Goal: Information Seeking & Learning: Learn about a topic

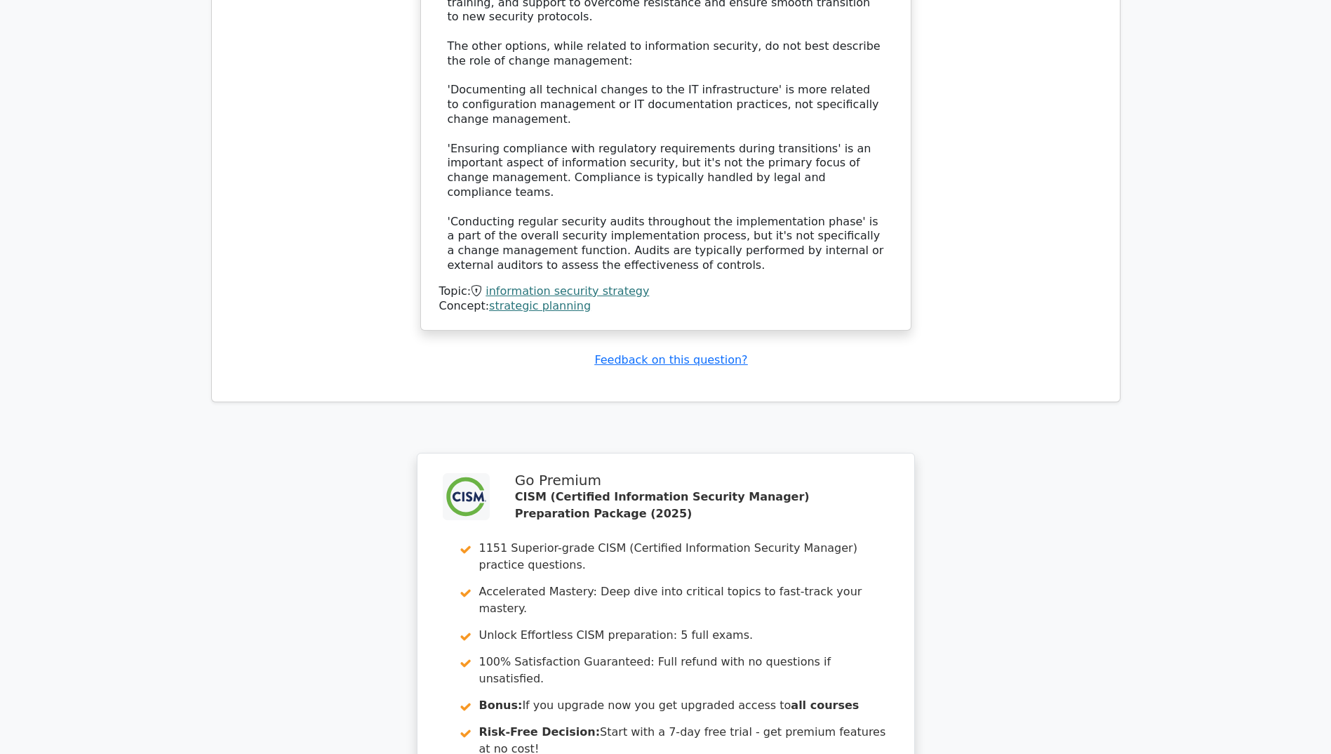
scroll to position [5481, 0]
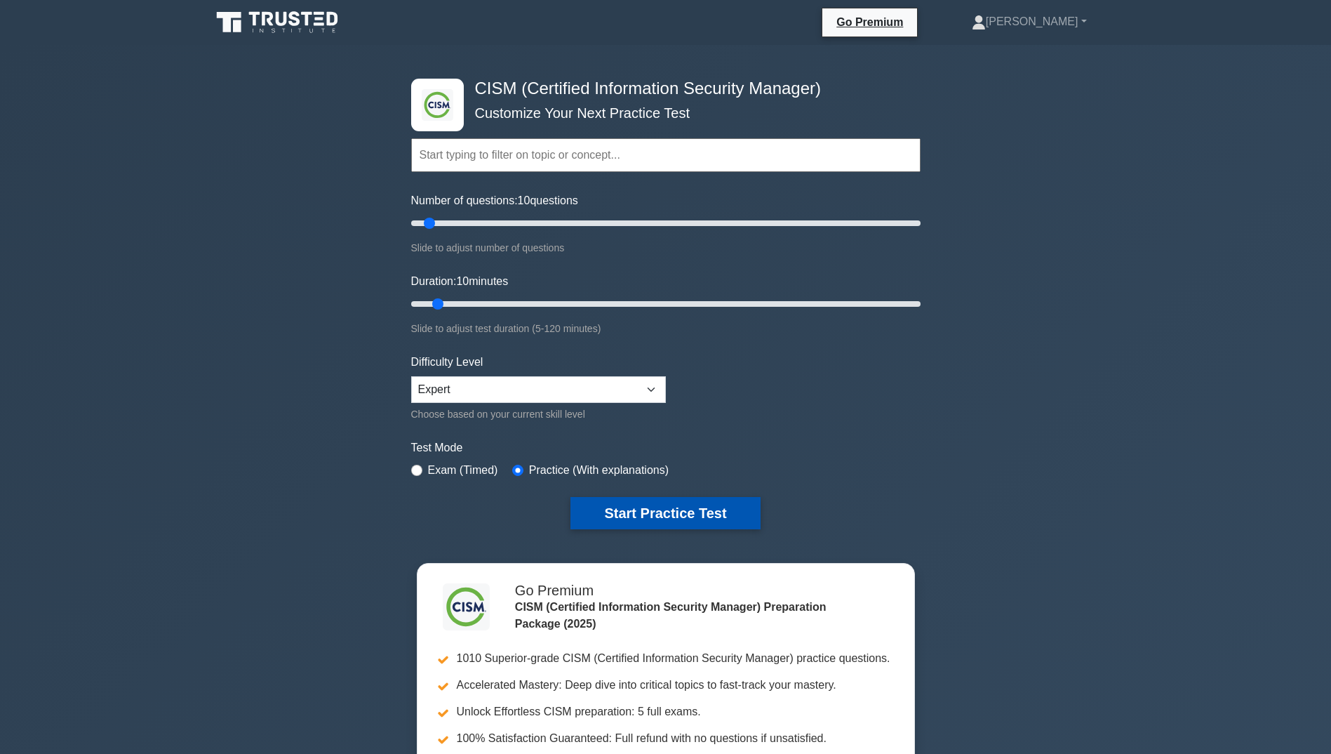
click at [612, 507] on button "Start Practice Test" at bounding box center [666, 513] width 190 height 32
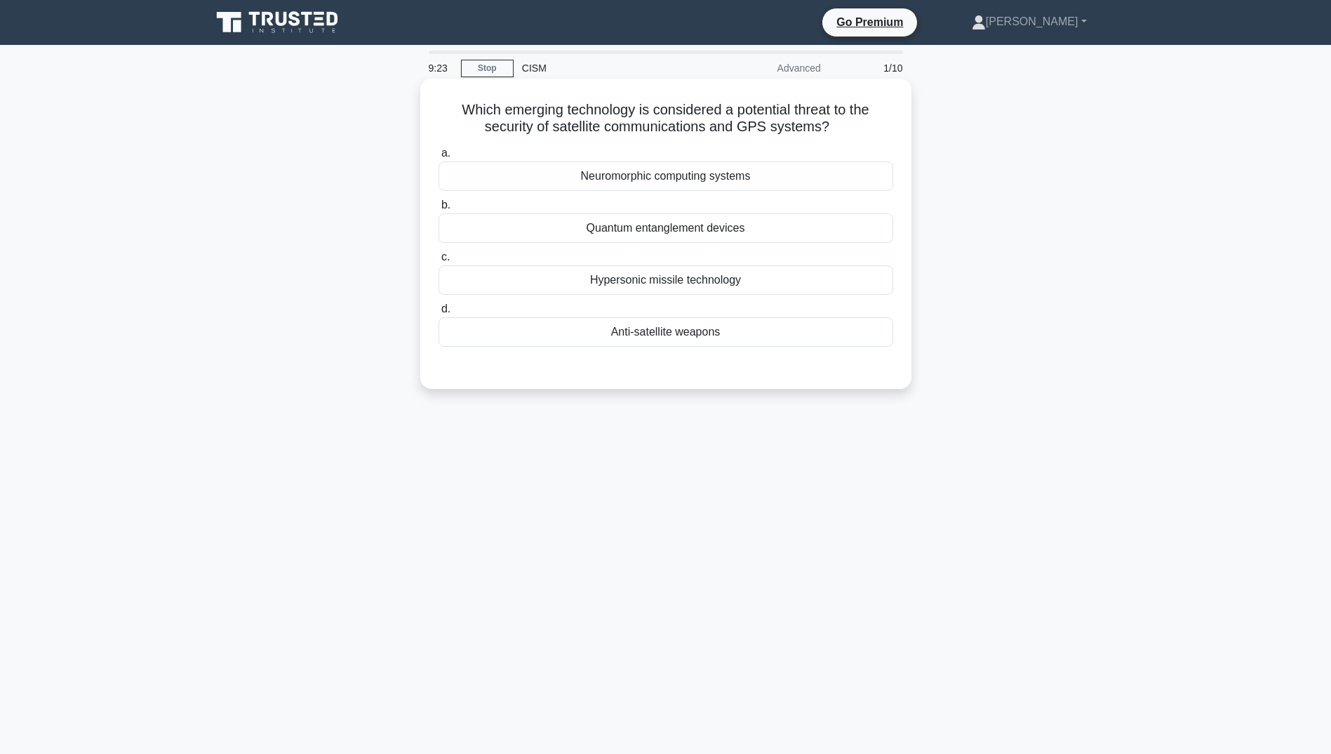
click at [621, 228] on div "Quantum entanglement devices" at bounding box center [666, 227] width 455 height 29
click at [439, 210] on input "b. Quantum entanglement devices" at bounding box center [439, 205] width 0 height 9
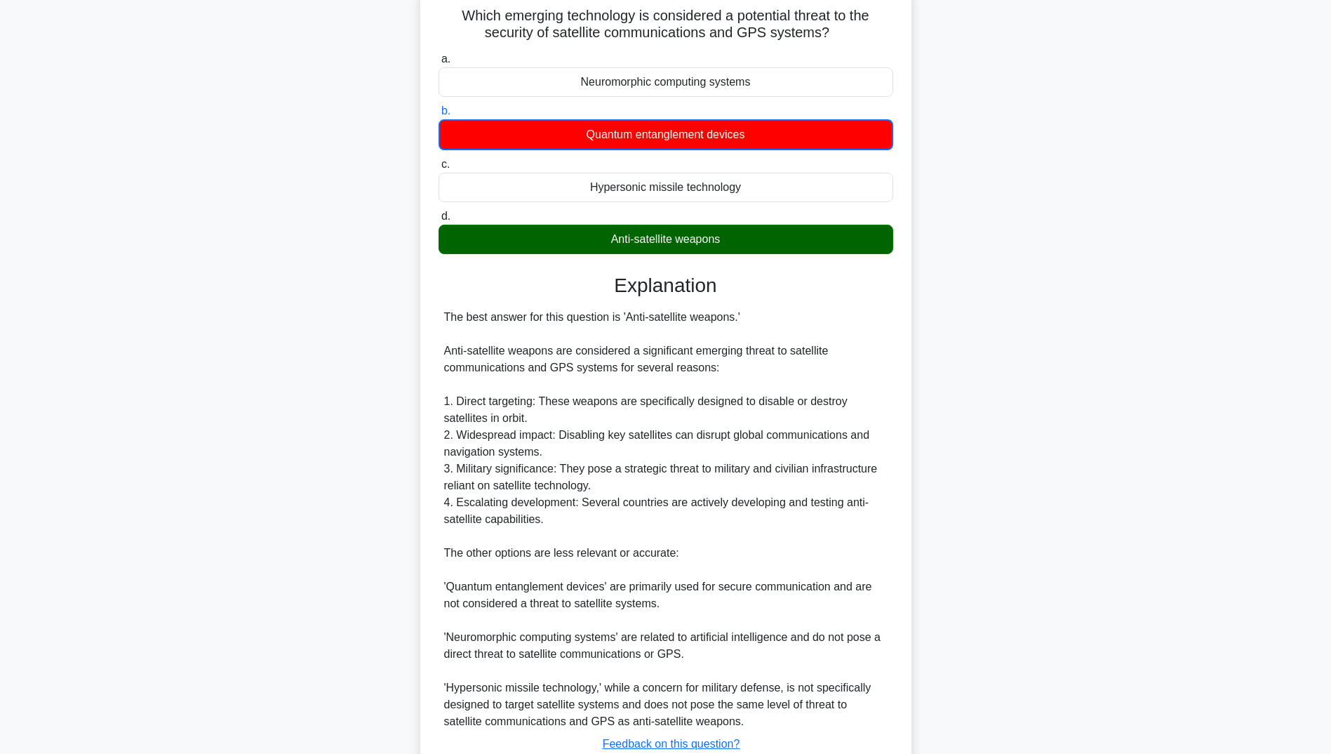
scroll to position [198, 0]
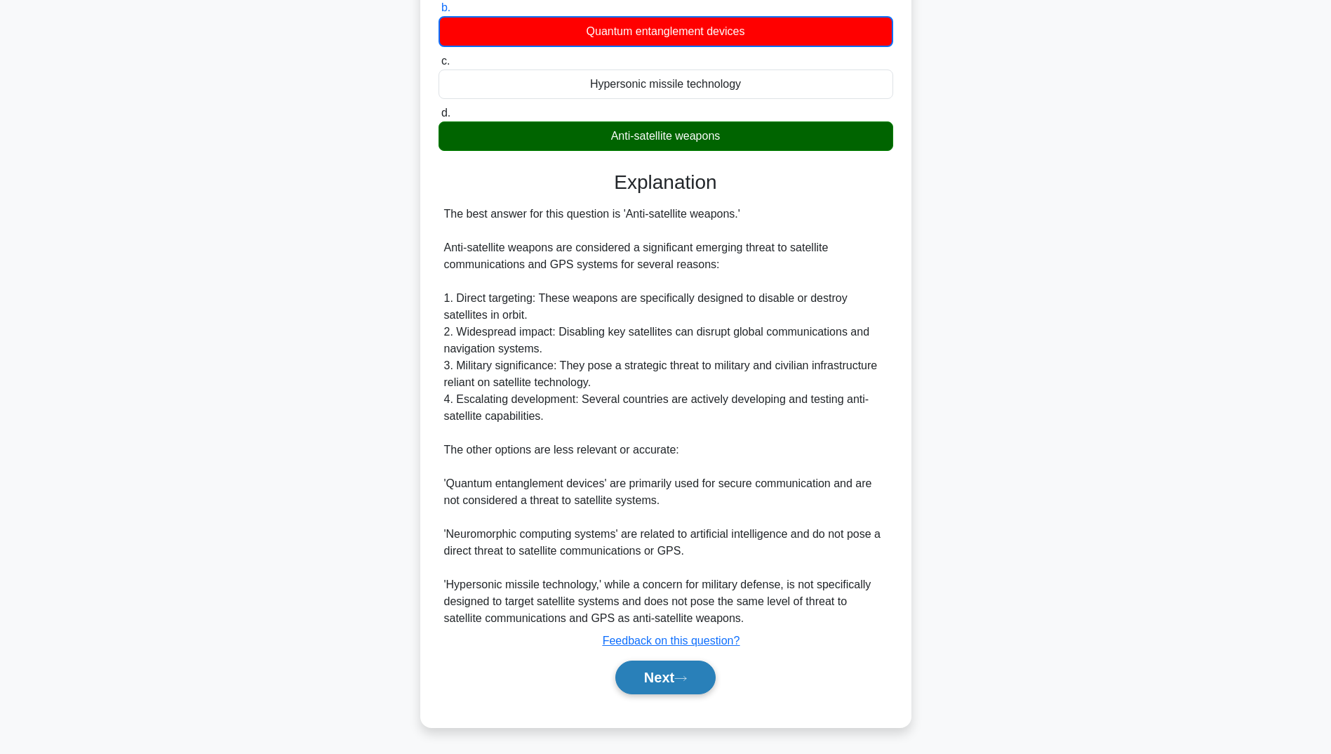
click at [635, 679] on button "Next" at bounding box center [666, 677] width 100 height 34
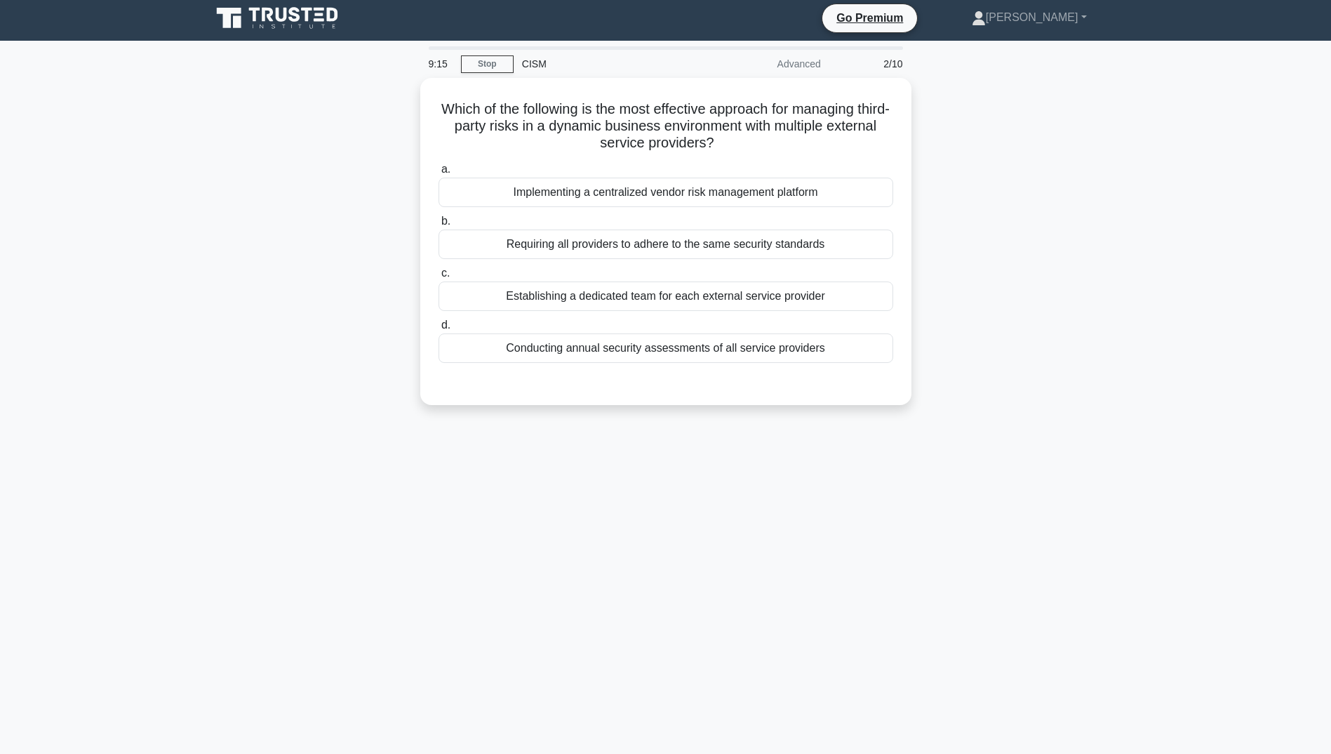
scroll to position [4, 0]
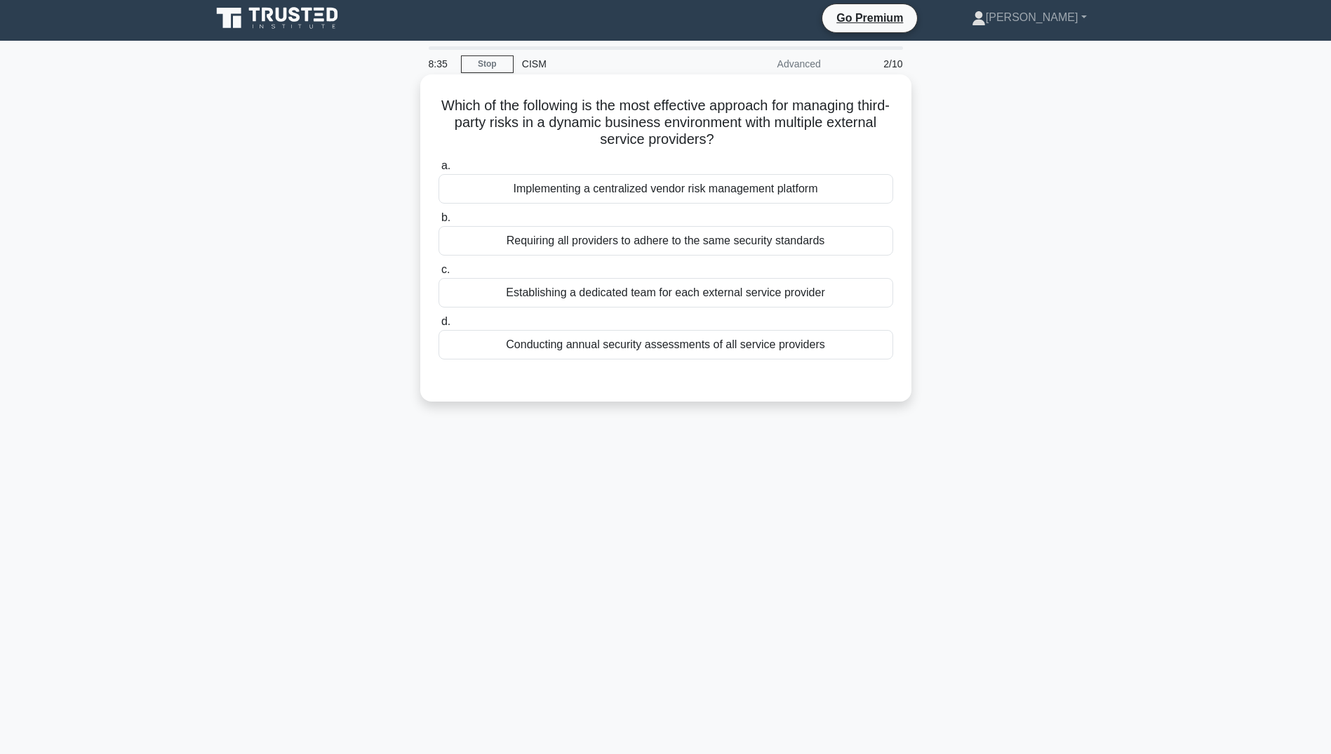
click at [561, 343] on div "Conducting annual security assessments of all service providers" at bounding box center [666, 344] width 455 height 29
click at [439, 326] on input "d. Conducting annual security assessments of all service providers" at bounding box center [439, 321] width 0 height 9
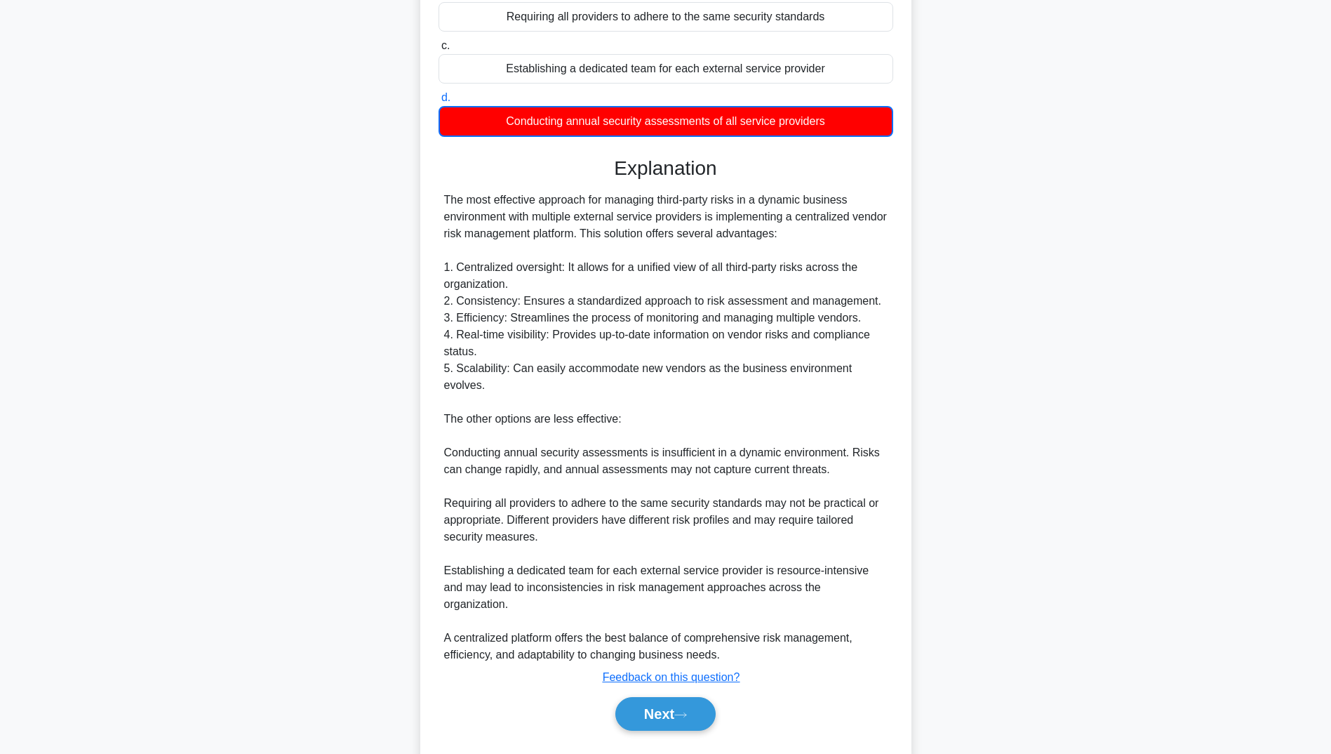
scroll to position [232, 0]
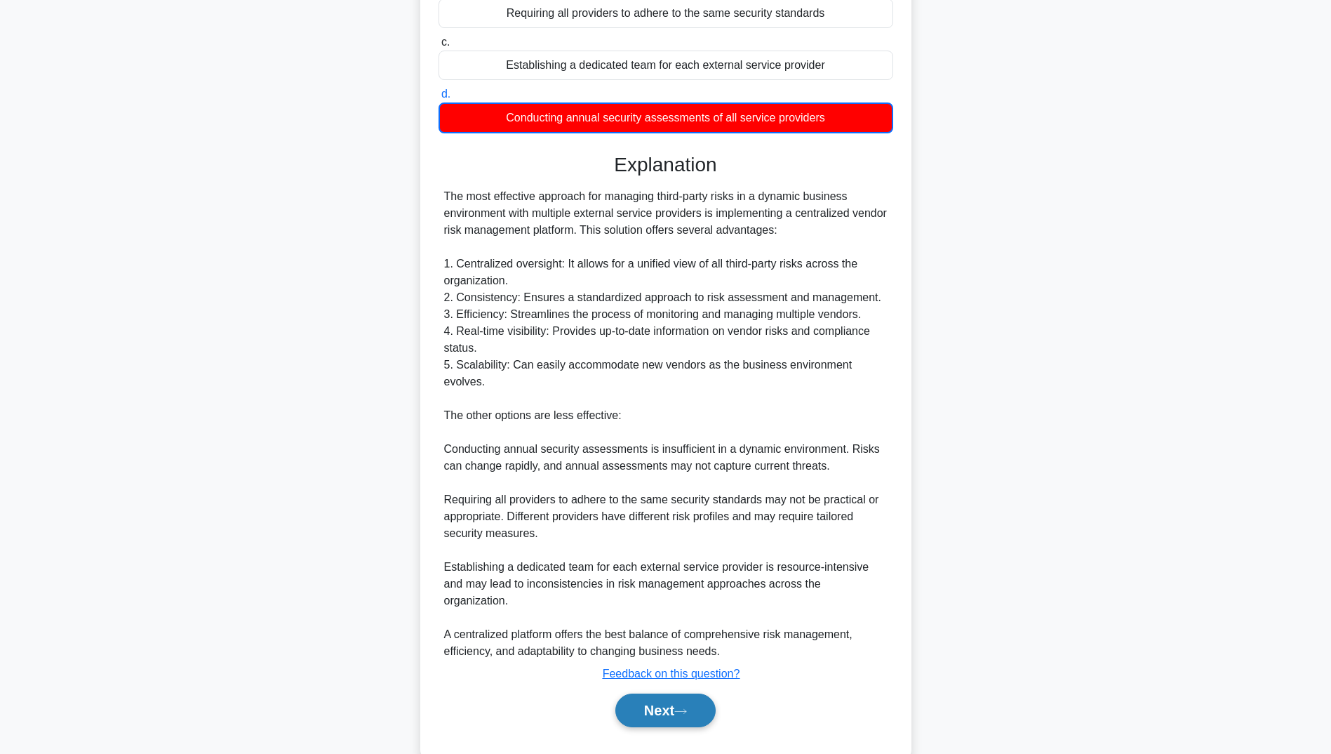
click at [651, 693] on button "Next" at bounding box center [666, 710] width 100 height 34
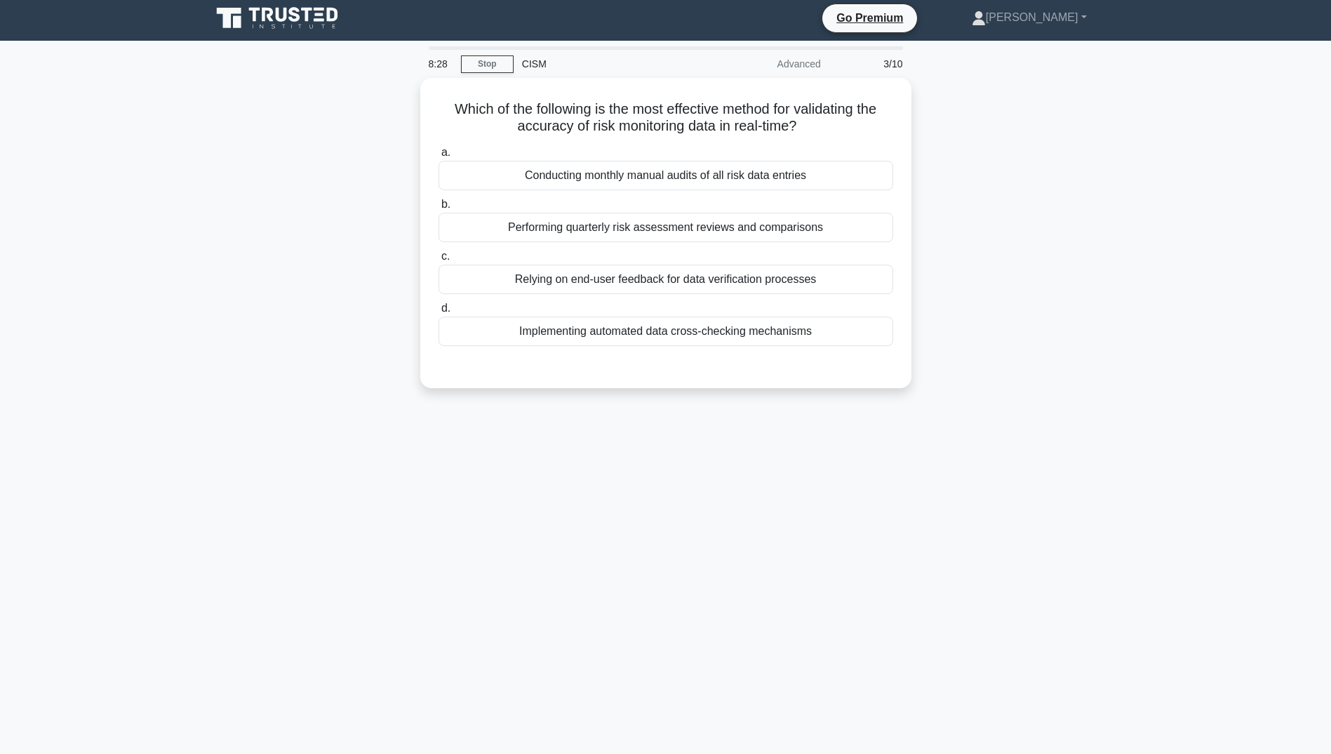
scroll to position [4, 0]
click at [584, 327] on div "Implementing automated data cross-checking mechanisms" at bounding box center [666, 327] width 455 height 29
click at [439, 310] on input "d. Implementing automated data cross-checking mechanisms" at bounding box center [439, 304] width 0 height 9
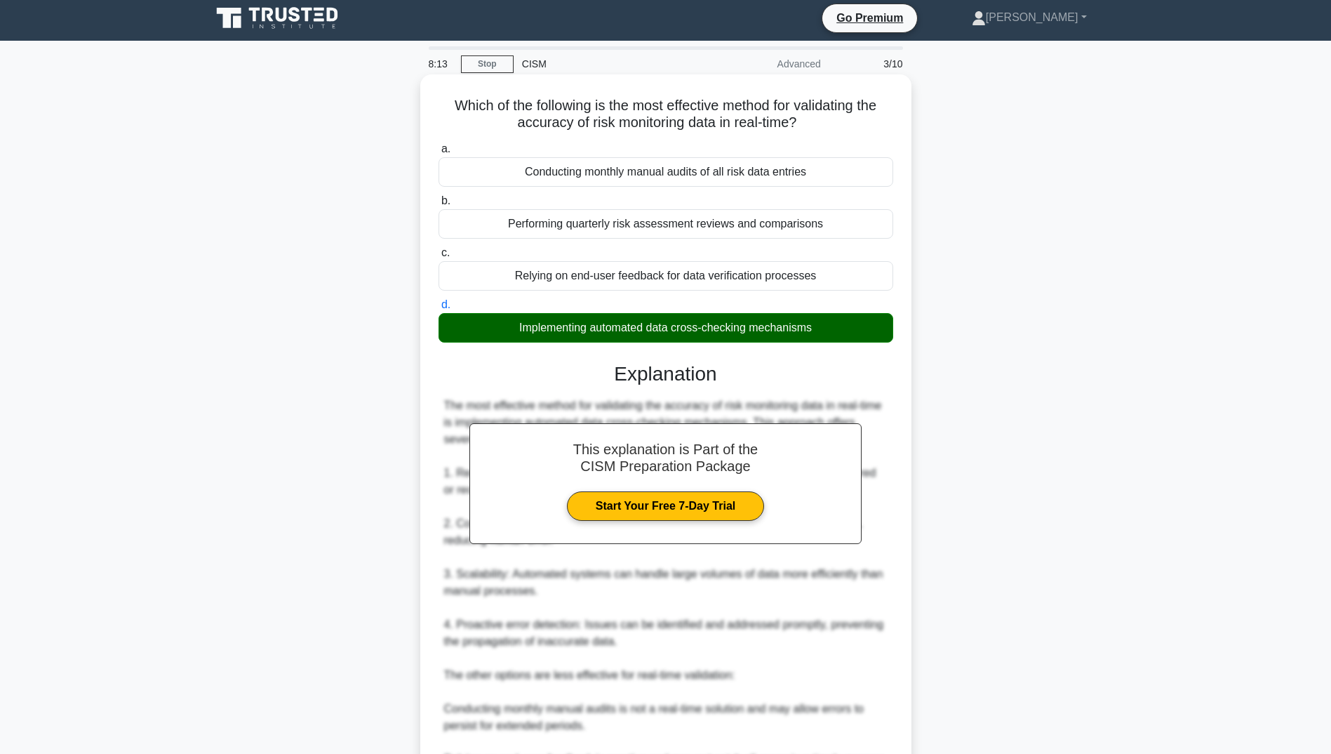
scroll to position [264, 0]
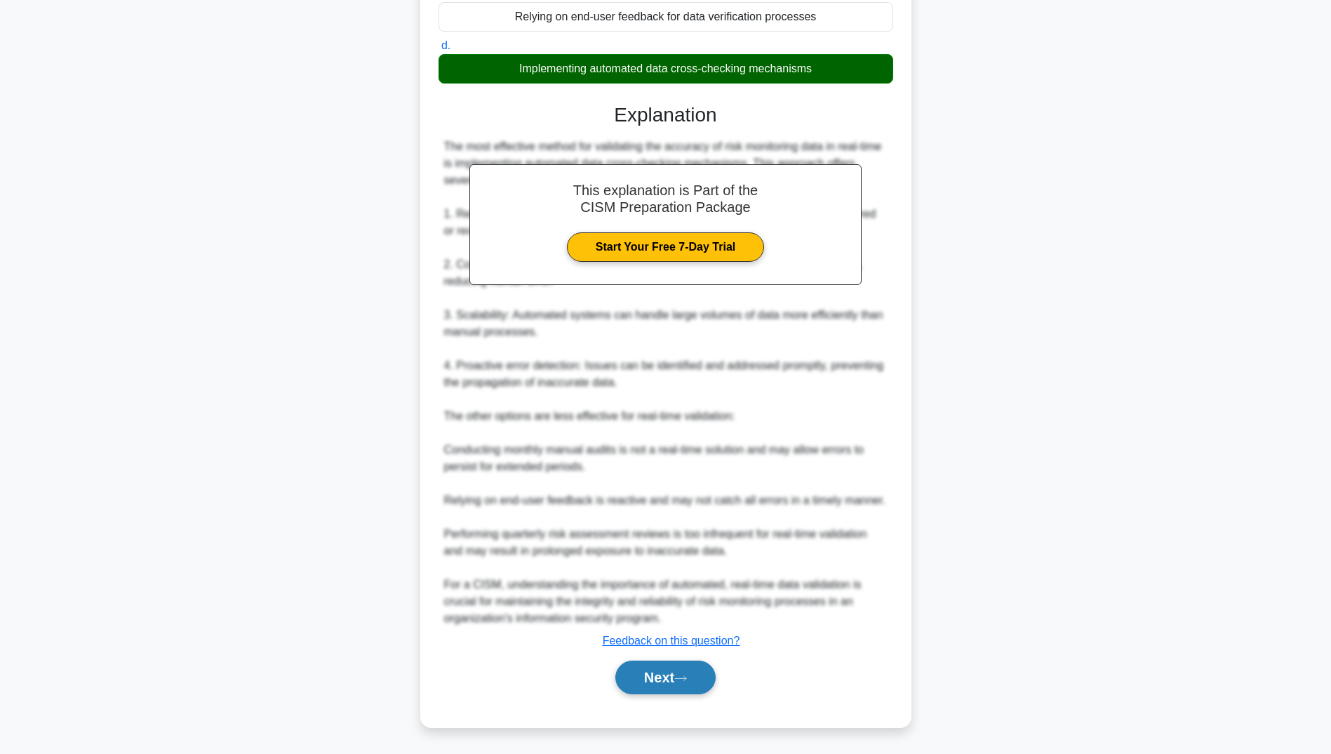
click at [658, 689] on button "Next" at bounding box center [666, 677] width 100 height 34
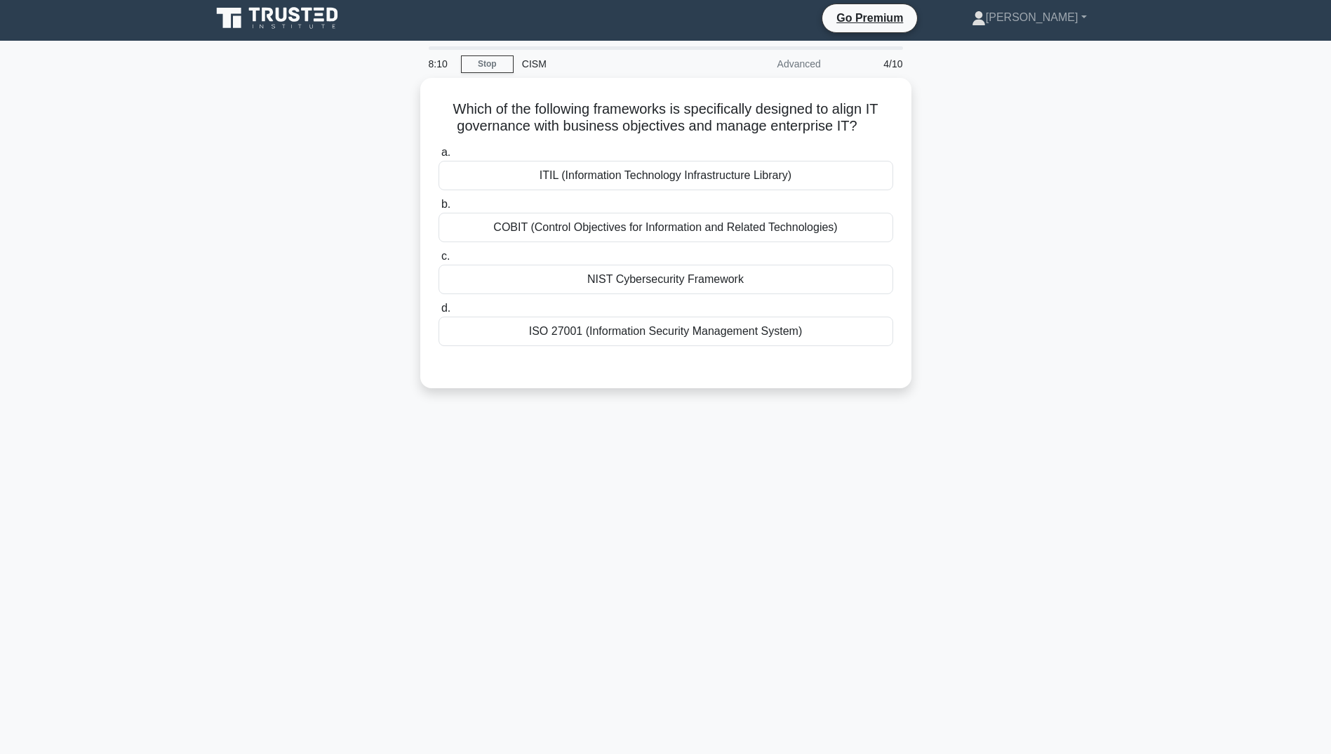
scroll to position [4, 0]
click at [601, 331] on div "ISO 27001 (Information Security Management System)" at bounding box center [666, 327] width 455 height 29
click at [439, 310] on input "d. ISO 27001 (Information Security Management System)" at bounding box center [439, 304] width 0 height 9
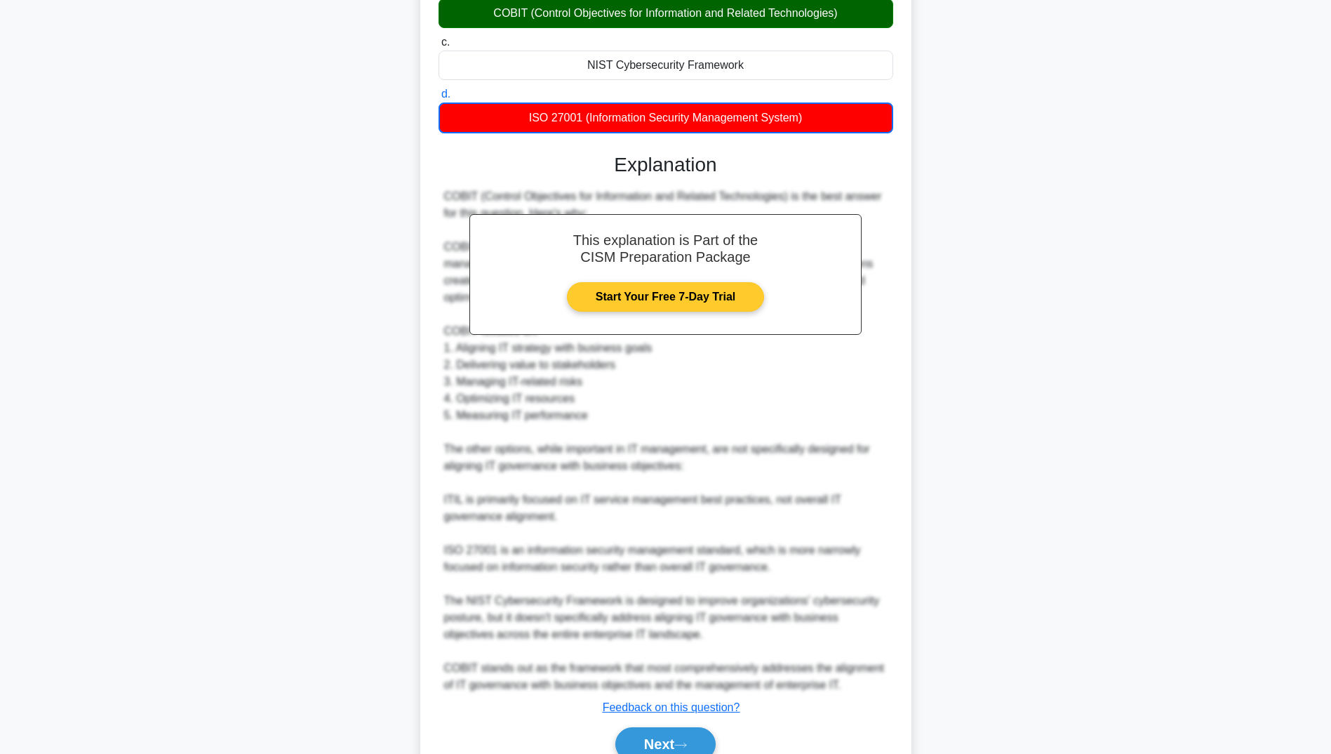
scroll to position [282, 0]
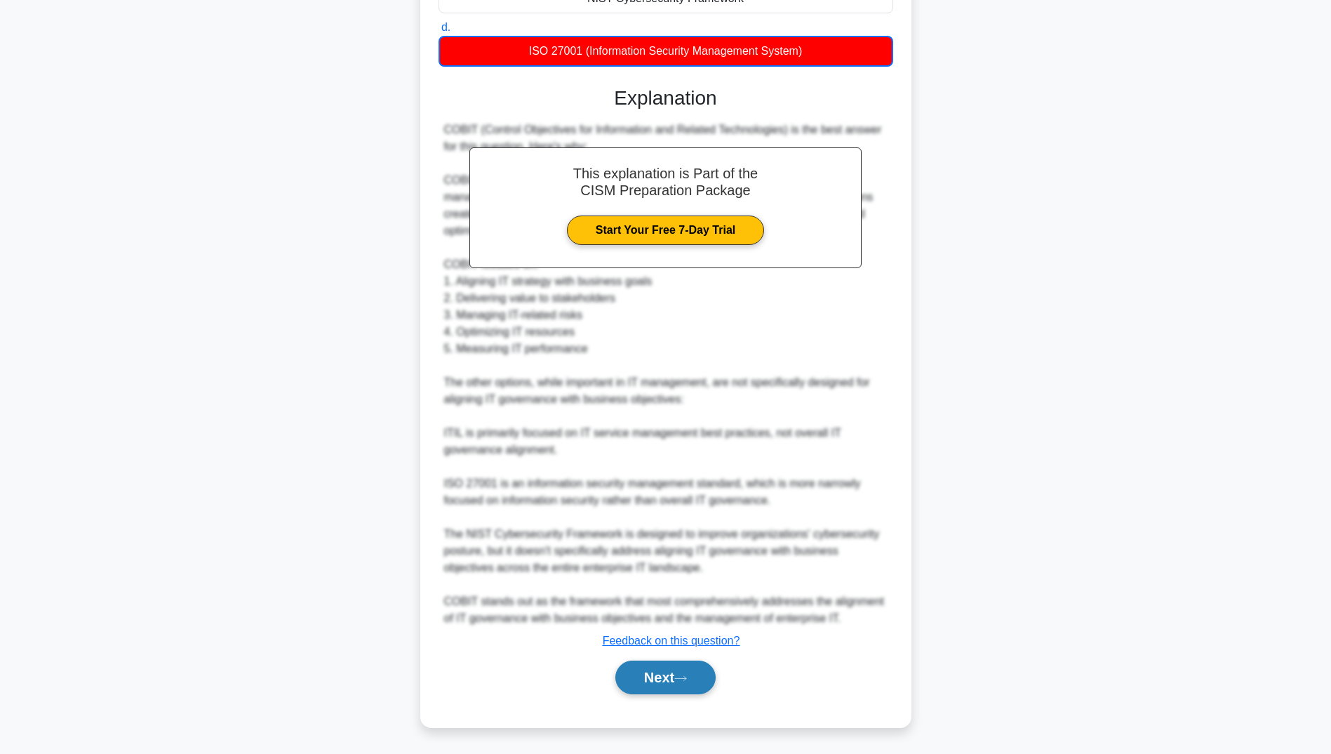
click at [666, 674] on button "Next" at bounding box center [666, 677] width 100 height 34
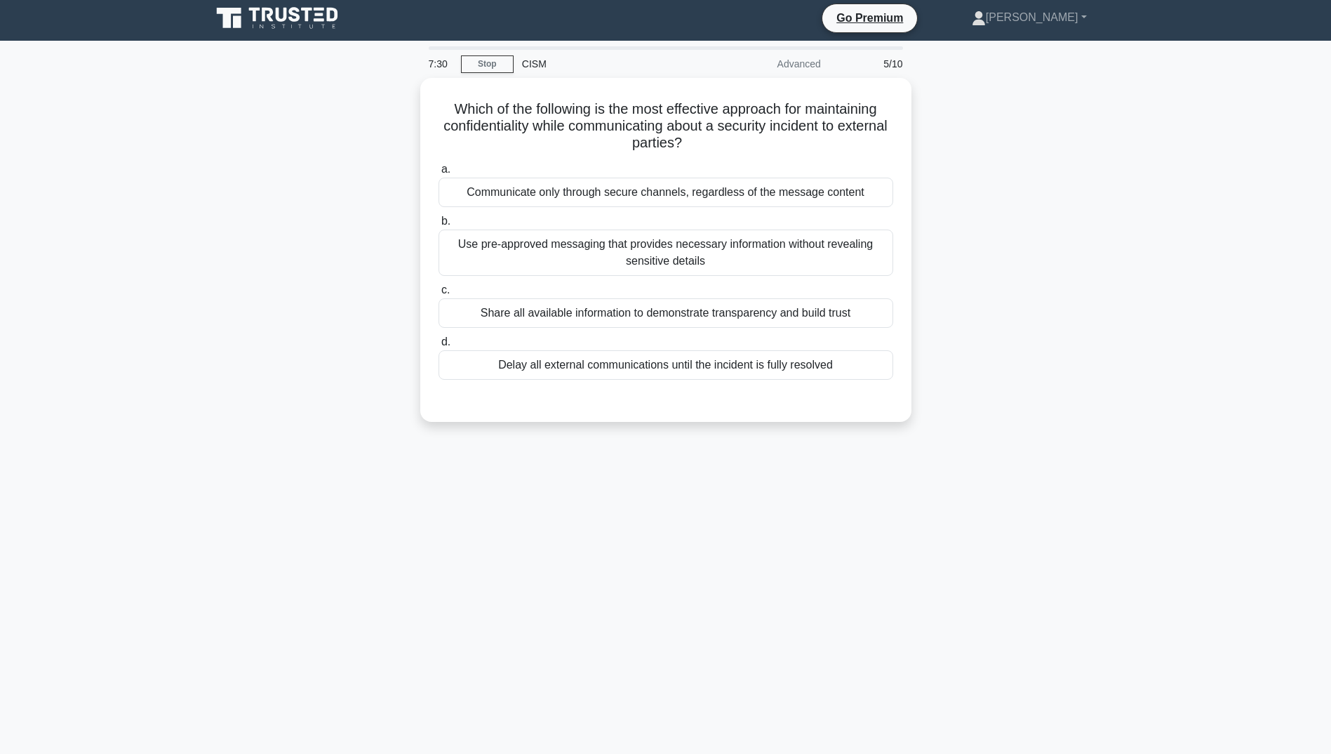
scroll to position [4, 0]
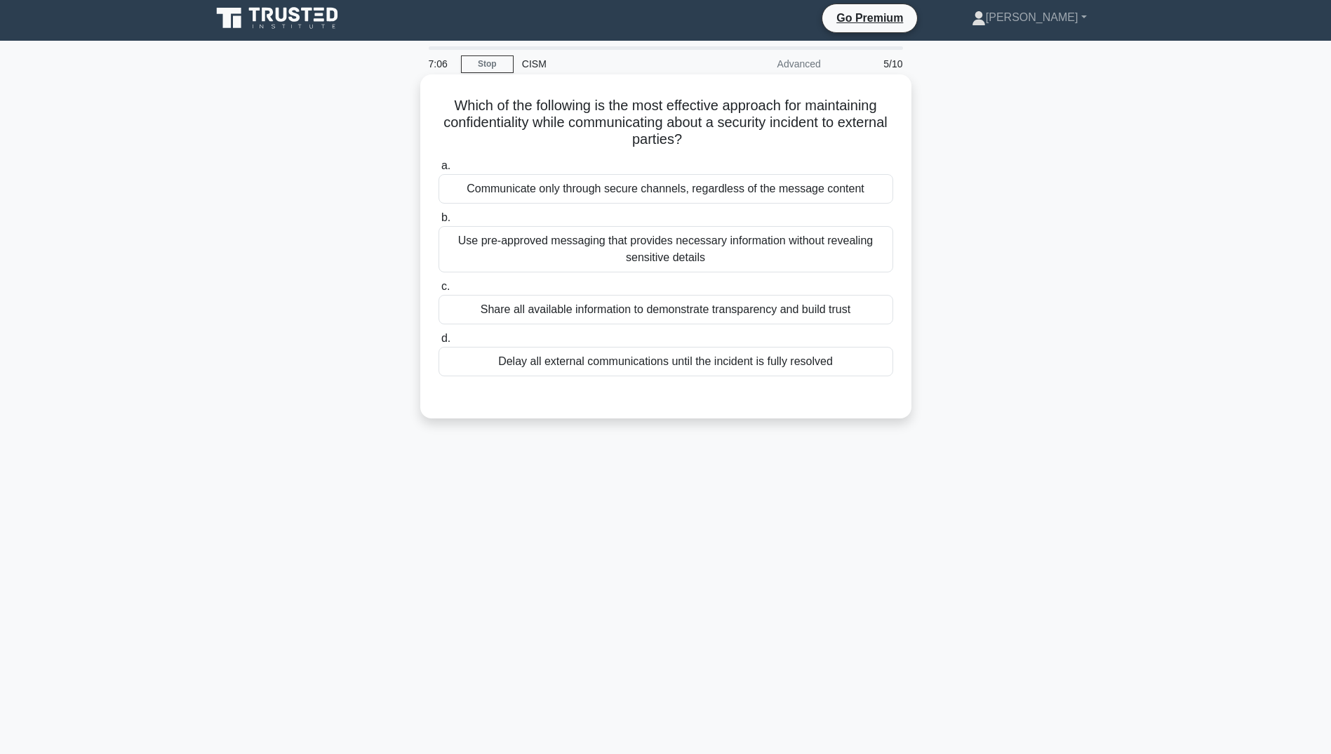
click at [525, 252] on div "Use pre-approved messaging that provides necessary information without revealin…" at bounding box center [666, 249] width 455 height 46
click at [439, 222] on input "b. Use pre-approved messaging that provides necessary information without revea…" at bounding box center [439, 217] width 0 height 9
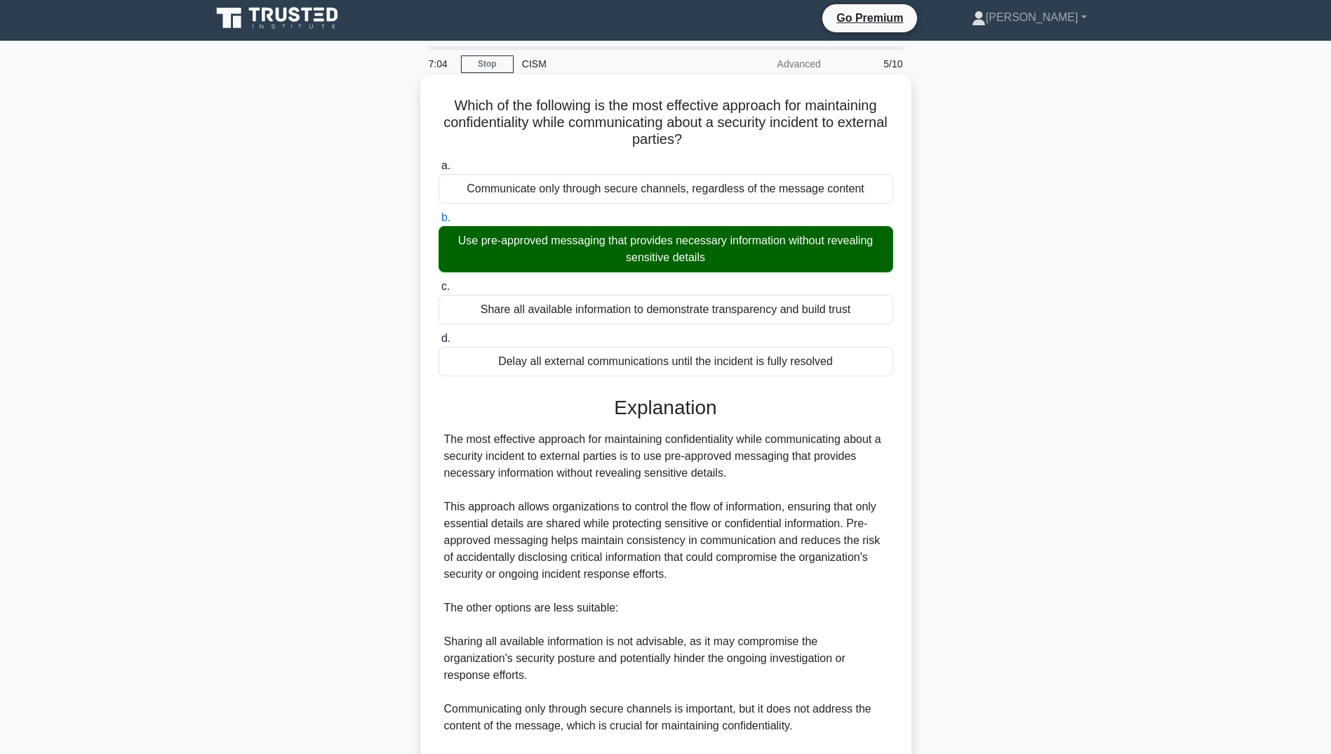
scroll to position [180, 0]
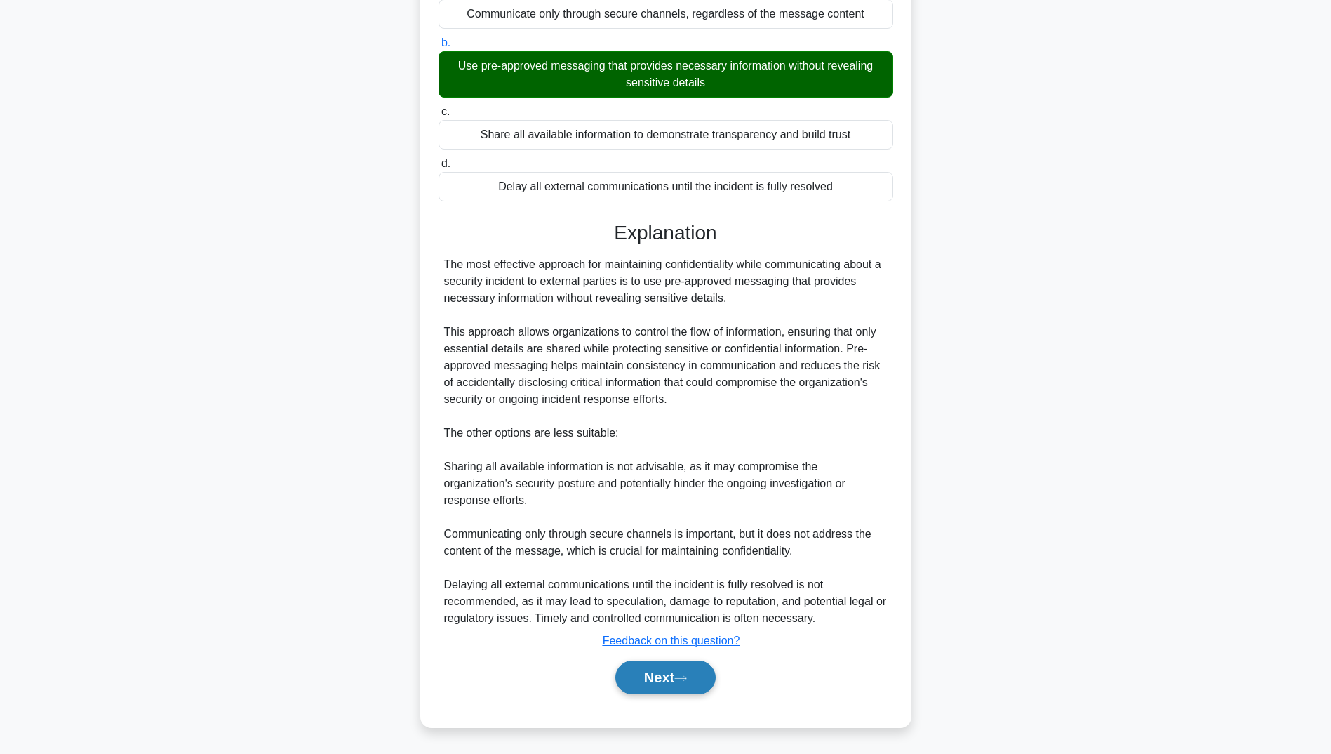
click at [646, 669] on button "Next" at bounding box center [666, 677] width 100 height 34
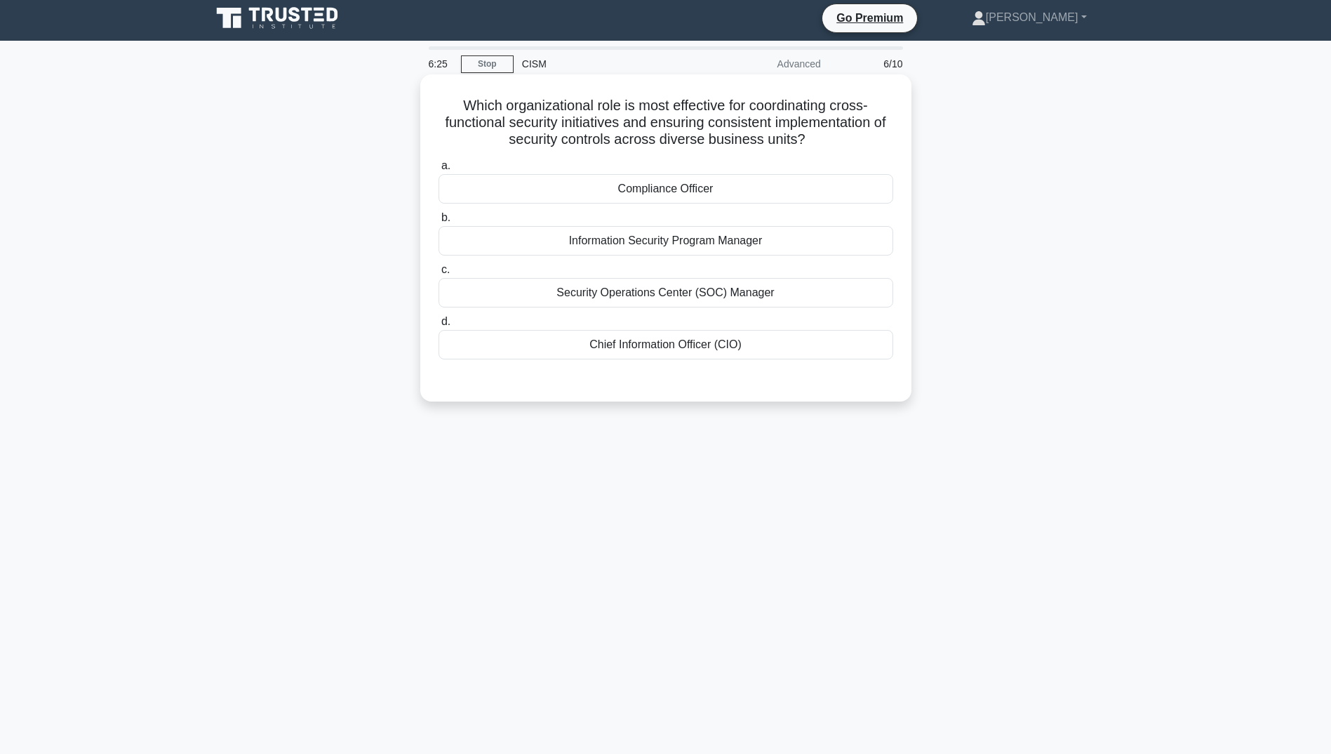
click at [611, 342] on div "Chief Information Officer (CIO)" at bounding box center [666, 344] width 455 height 29
click at [439, 326] on input "d. Chief Information Officer (CIO)" at bounding box center [439, 321] width 0 height 9
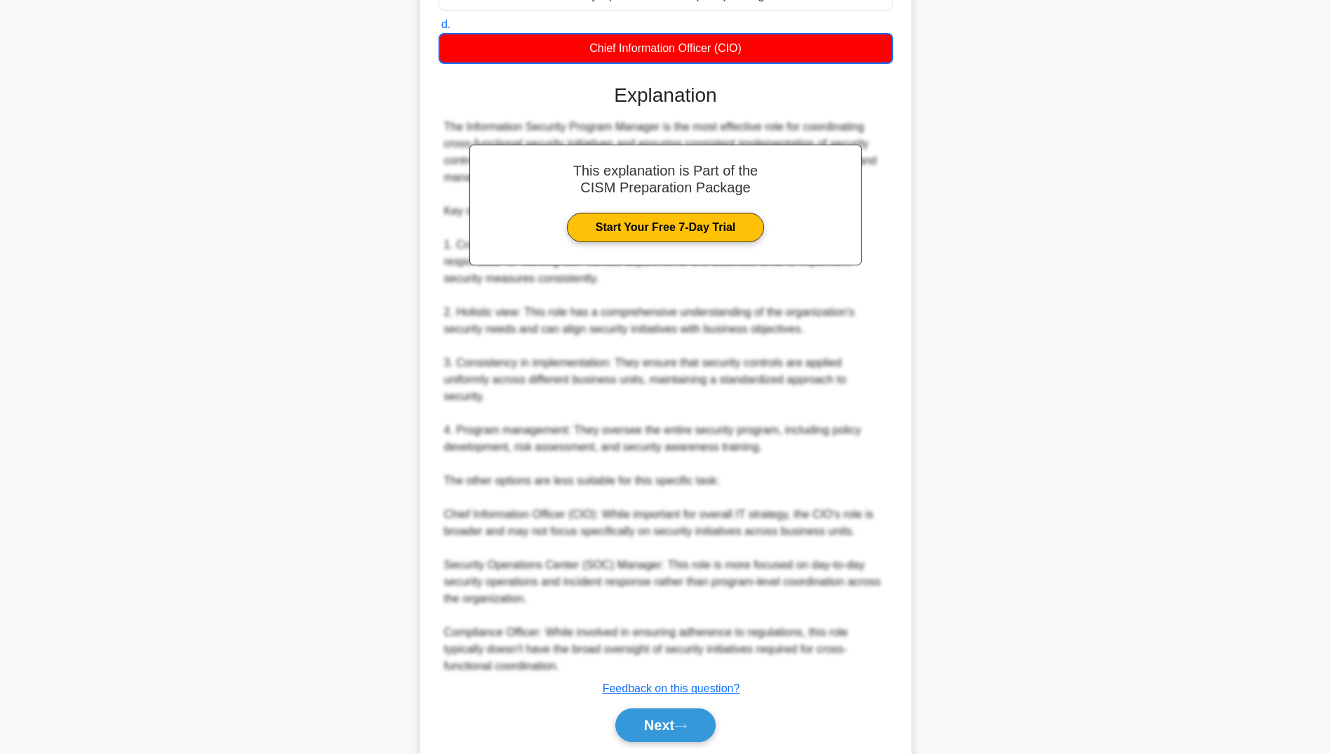
scroll to position [279, 0]
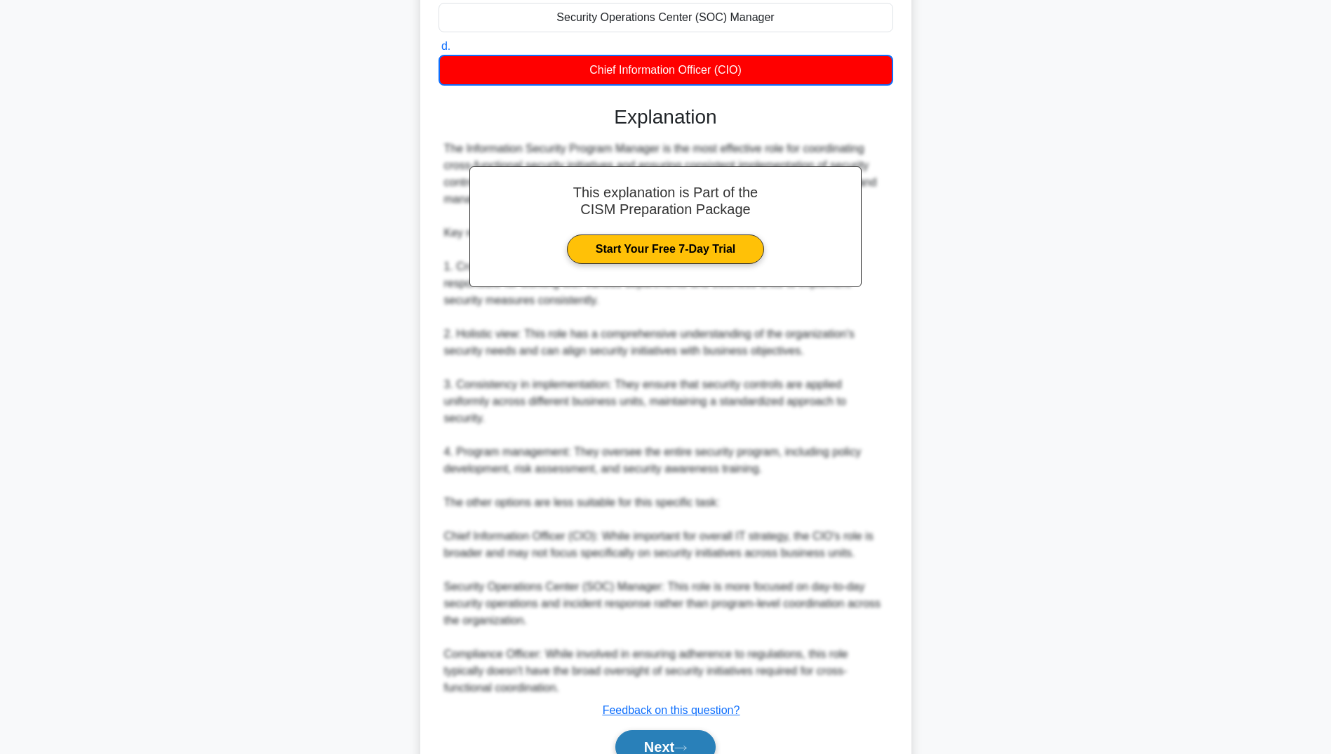
click at [659, 740] on button "Next" at bounding box center [666, 747] width 100 height 34
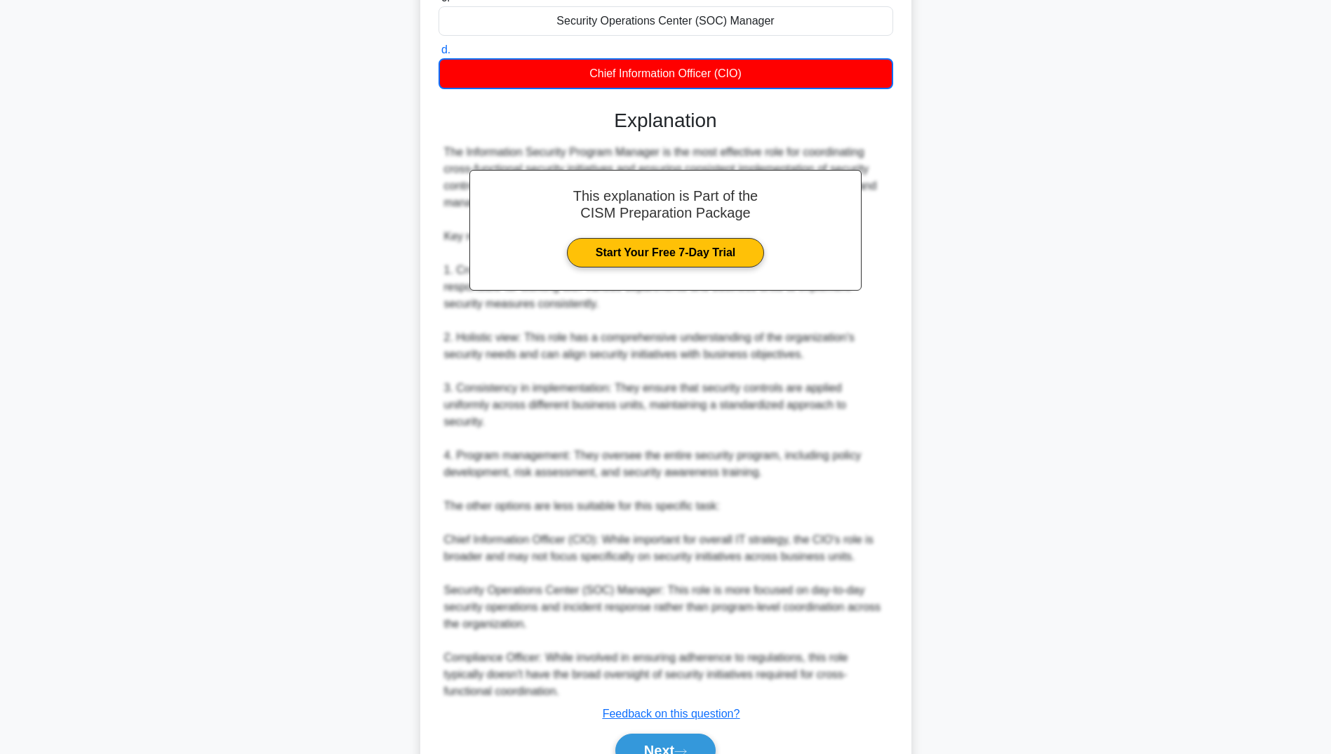
scroll to position [4, 0]
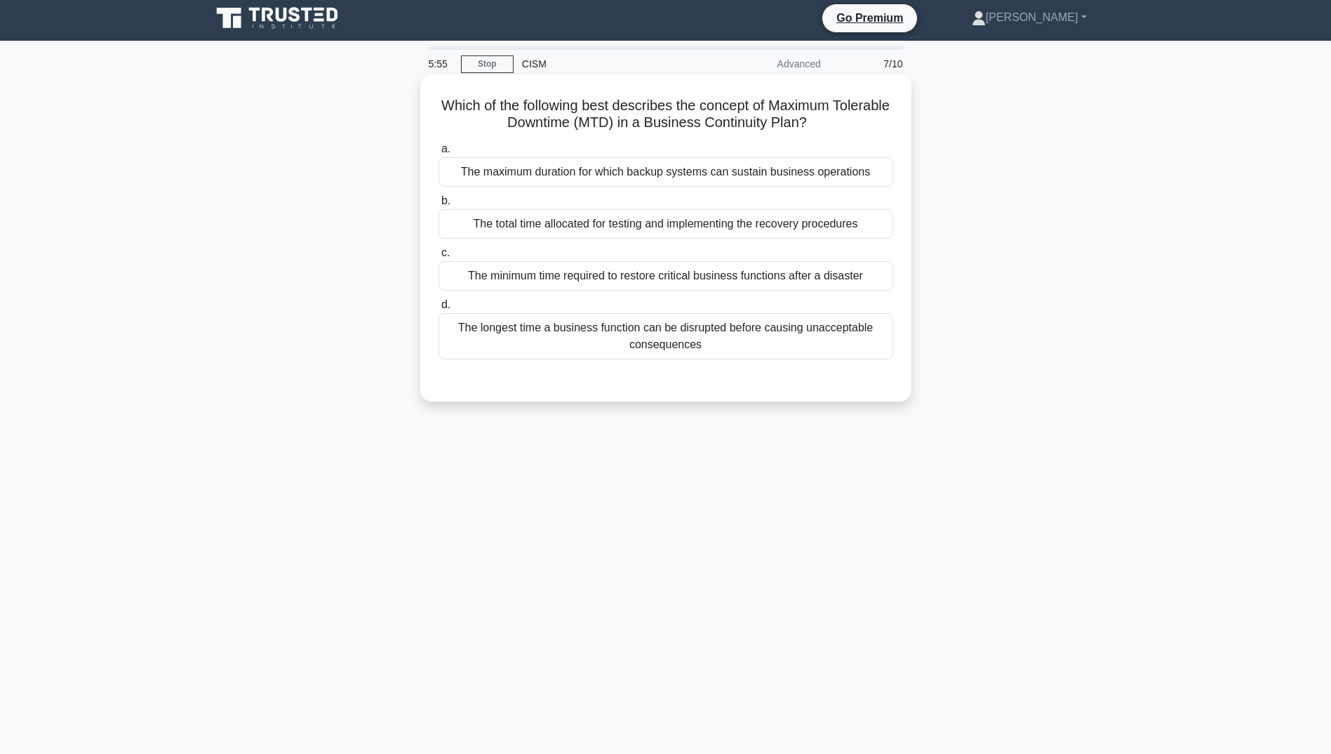
click at [594, 330] on div "The longest time a business function can be disrupted before causing unacceptab…" at bounding box center [666, 336] width 455 height 46
click at [439, 310] on input "d. The longest time a business function can be disrupted before causing unaccep…" at bounding box center [439, 304] width 0 height 9
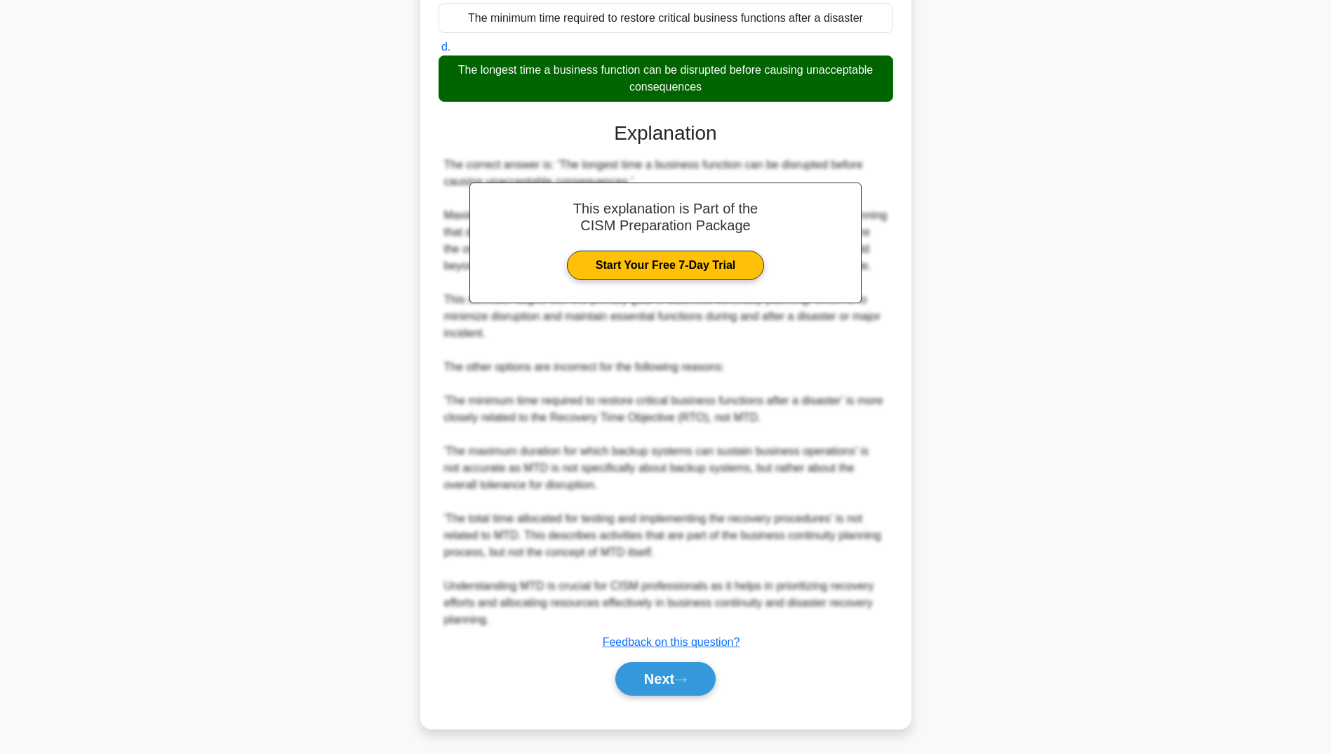
scroll to position [264, 0]
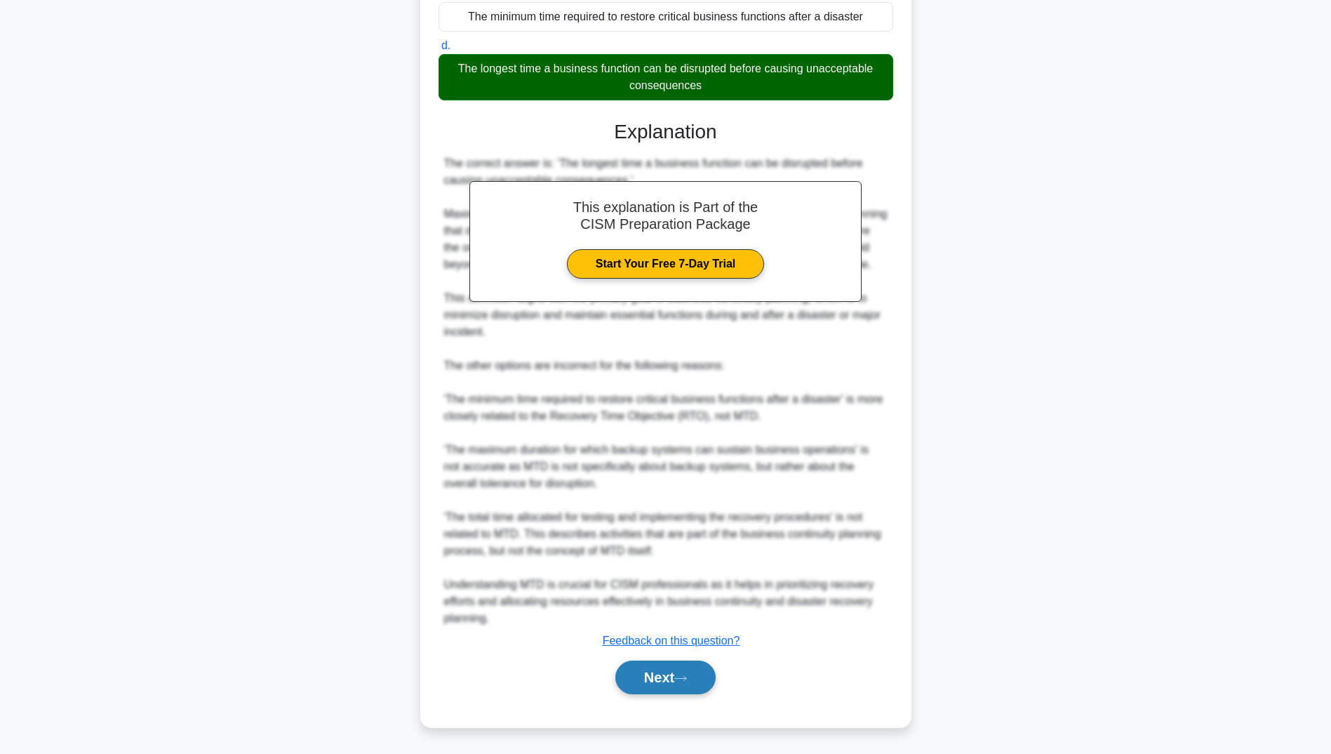
click at [663, 665] on button "Next" at bounding box center [666, 677] width 100 height 34
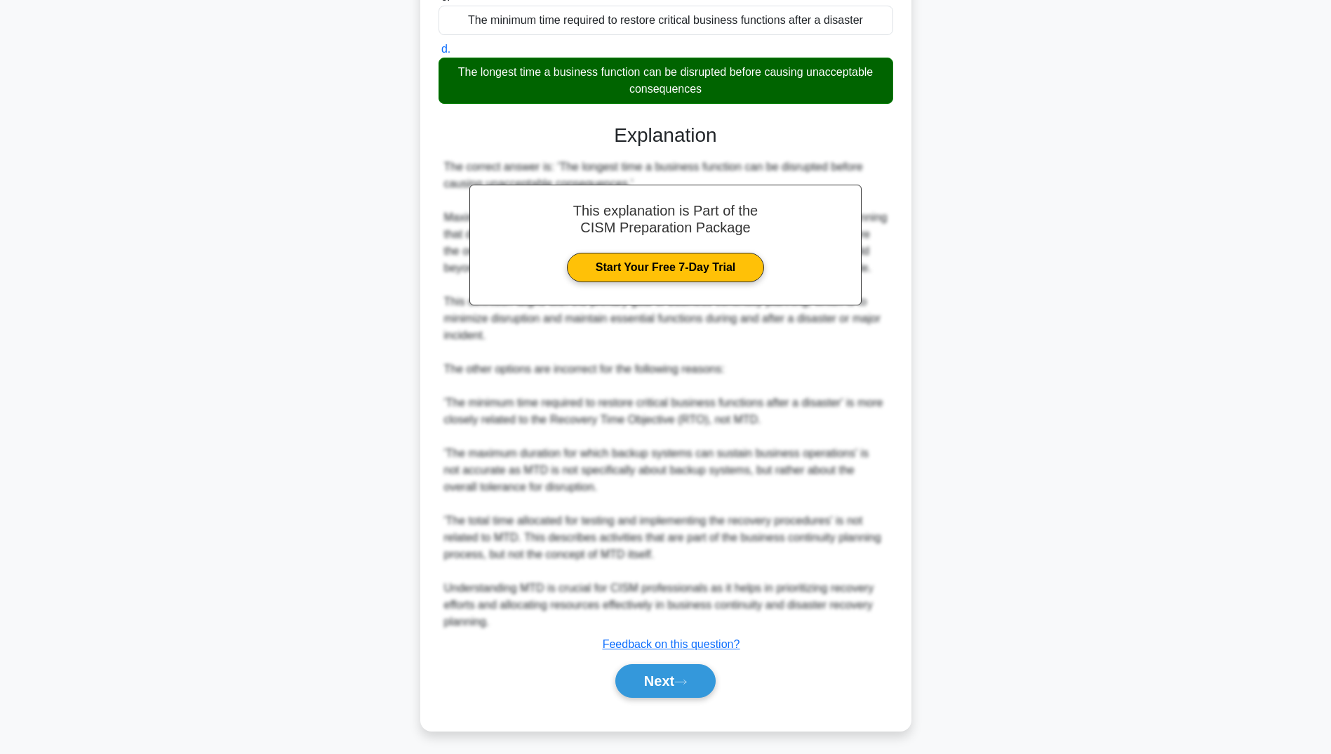
scroll to position [4, 0]
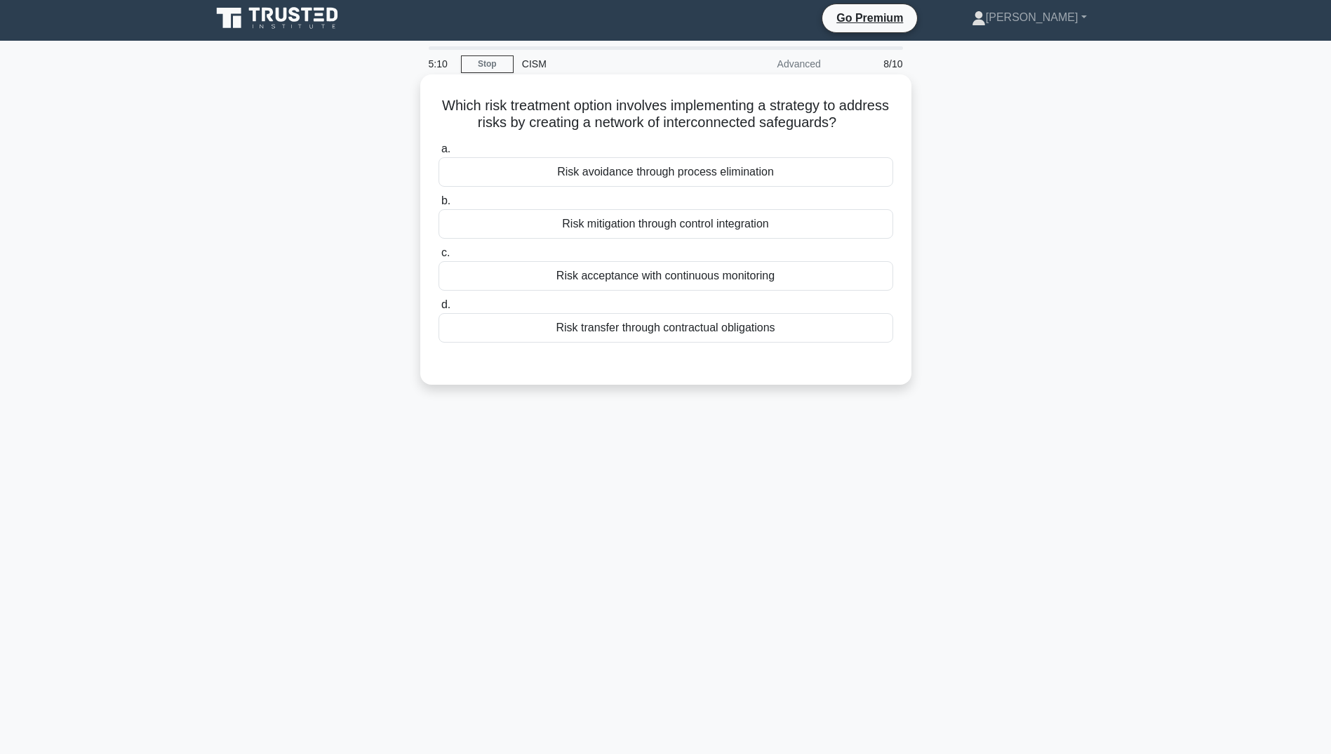
click at [578, 224] on div "Risk mitigation through control integration" at bounding box center [666, 223] width 455 height 29
click at [439, 206] on input "b. Risk mitigation through control integration" at bounding box center [439, 201] width 0 height 9
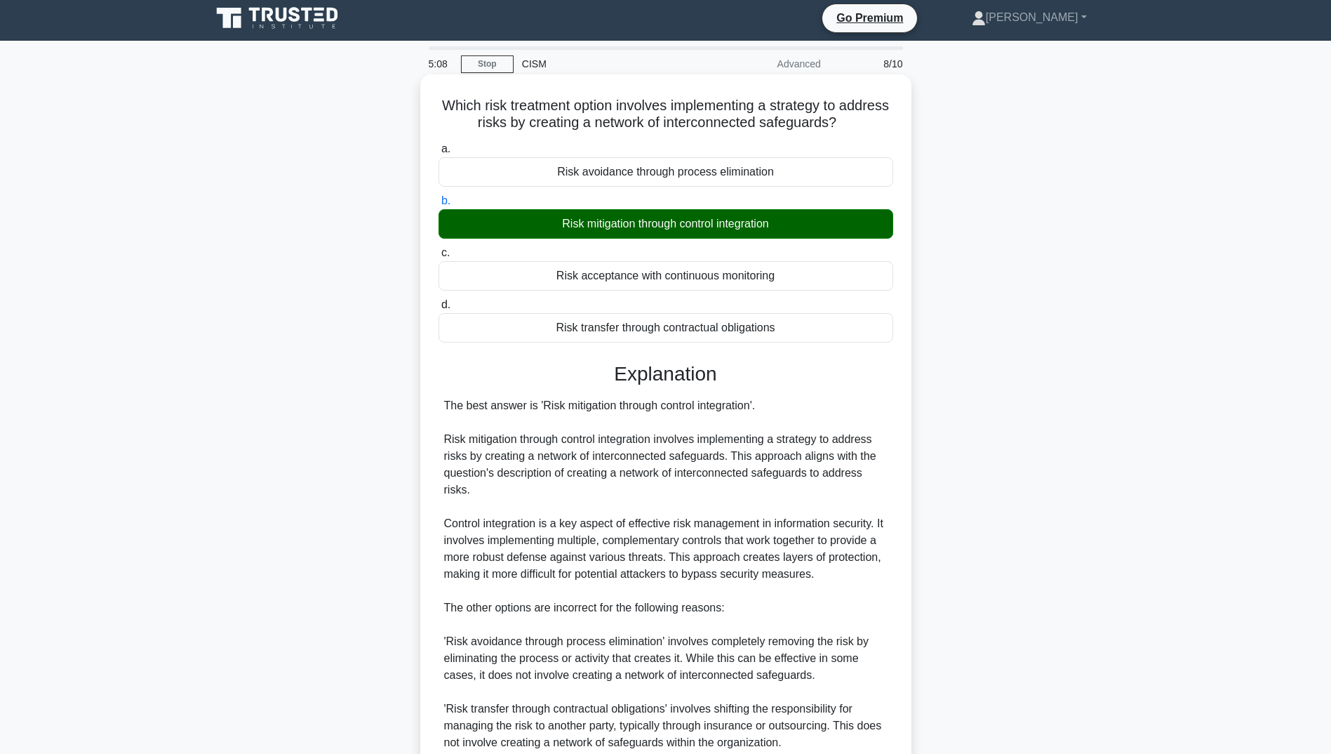
scroll to position [197, 0]
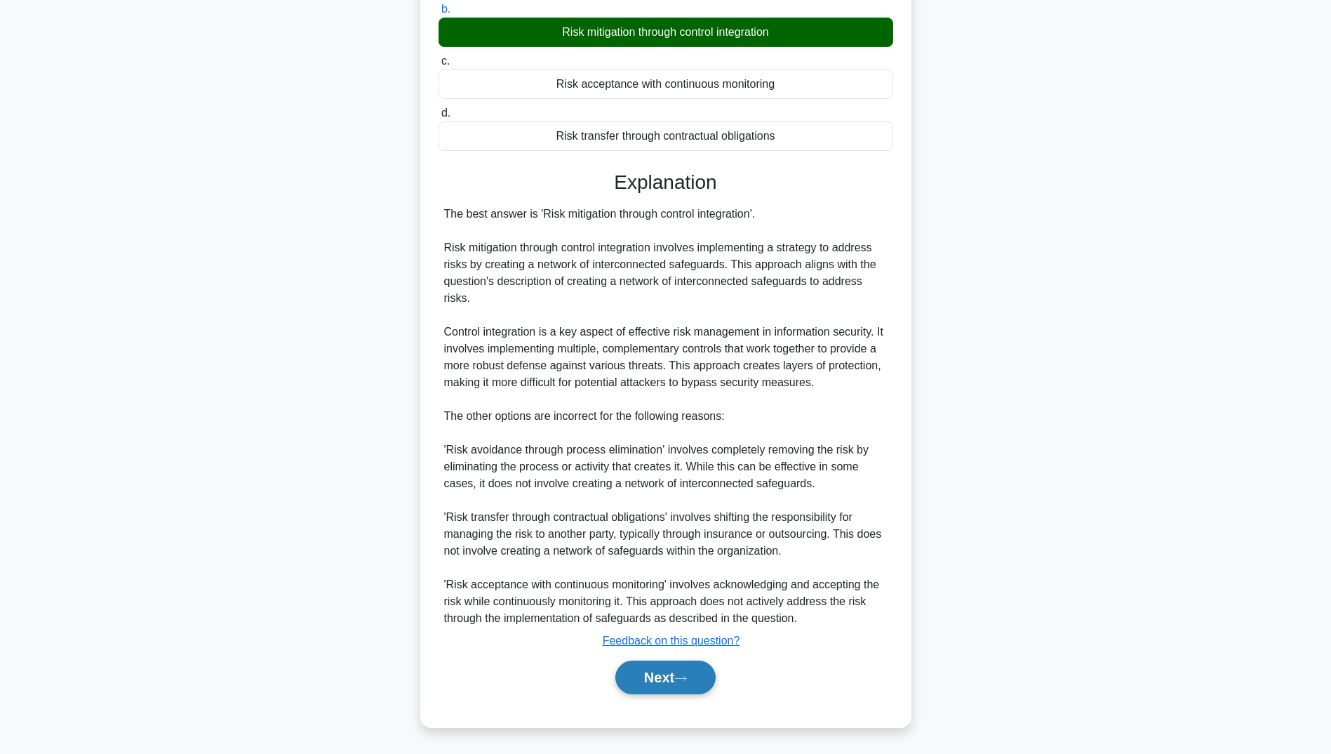
click at [642, 680] on button "Next" at bounding box center [666, 677] width 100 height 34
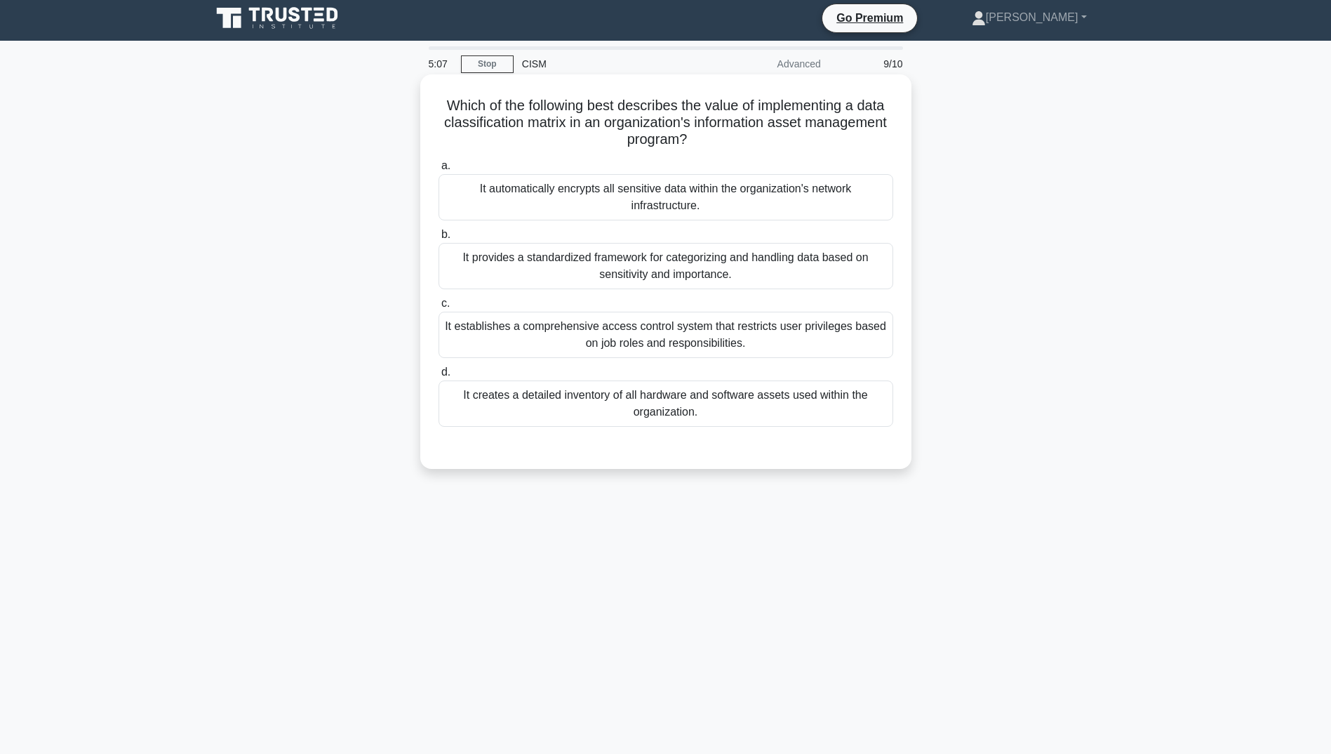
scroll to position [4, 0]
click at [576, 265] on div "It provides a standardized framework for categorizing and handling data based o…" at bounding box center [666, 266] width 455 height 46
click at [439, 239] on input "b. It provides a standardized framework for categorizing and handling data base…" at bounding box center [439, 234] width 0 height 9
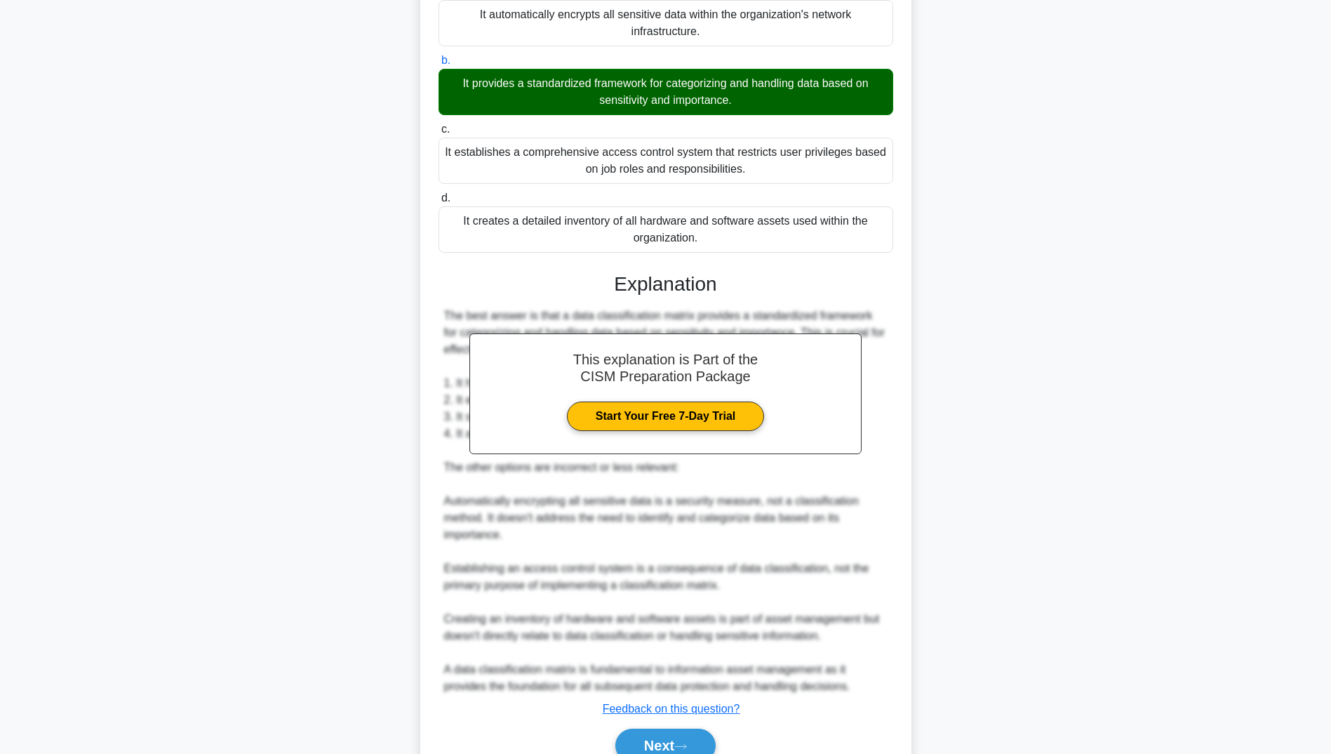
scroll to position [247, 0]
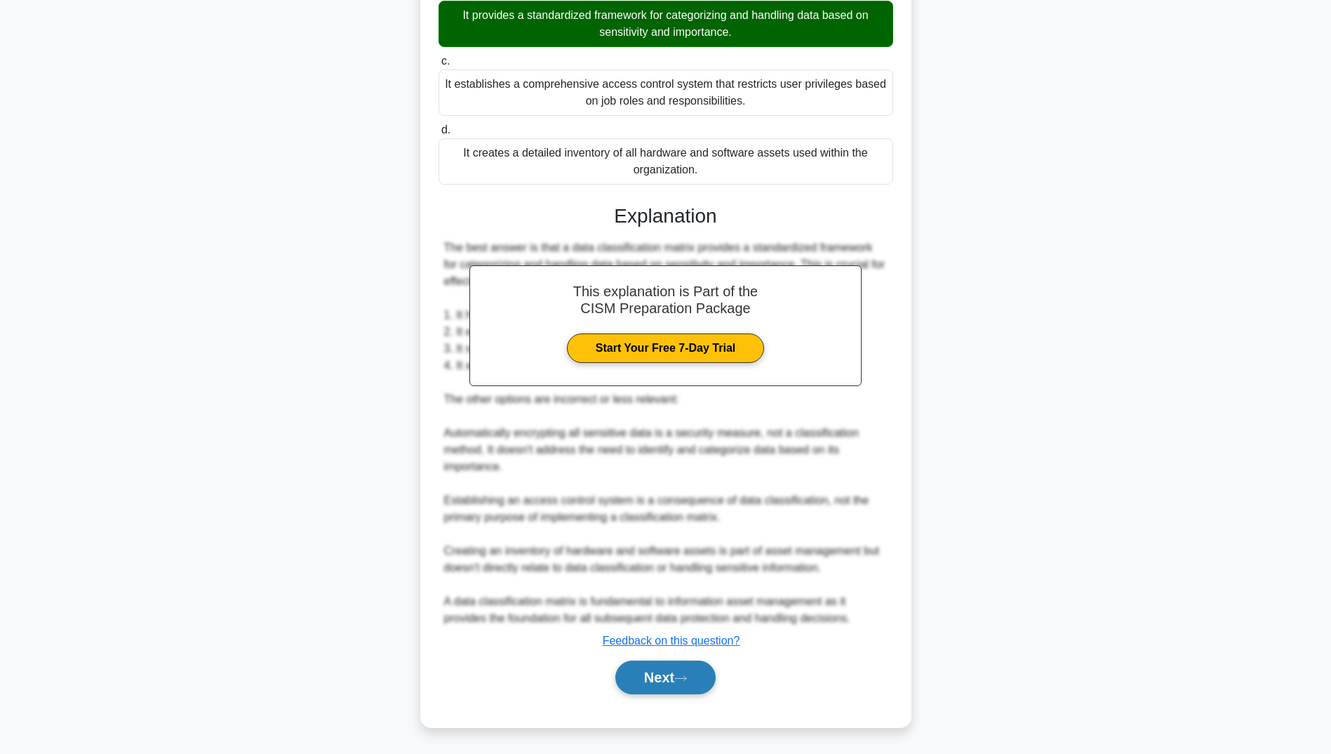
click at [658, 671] on button "Next" at bounding box center [666, 677] width 100 height 34
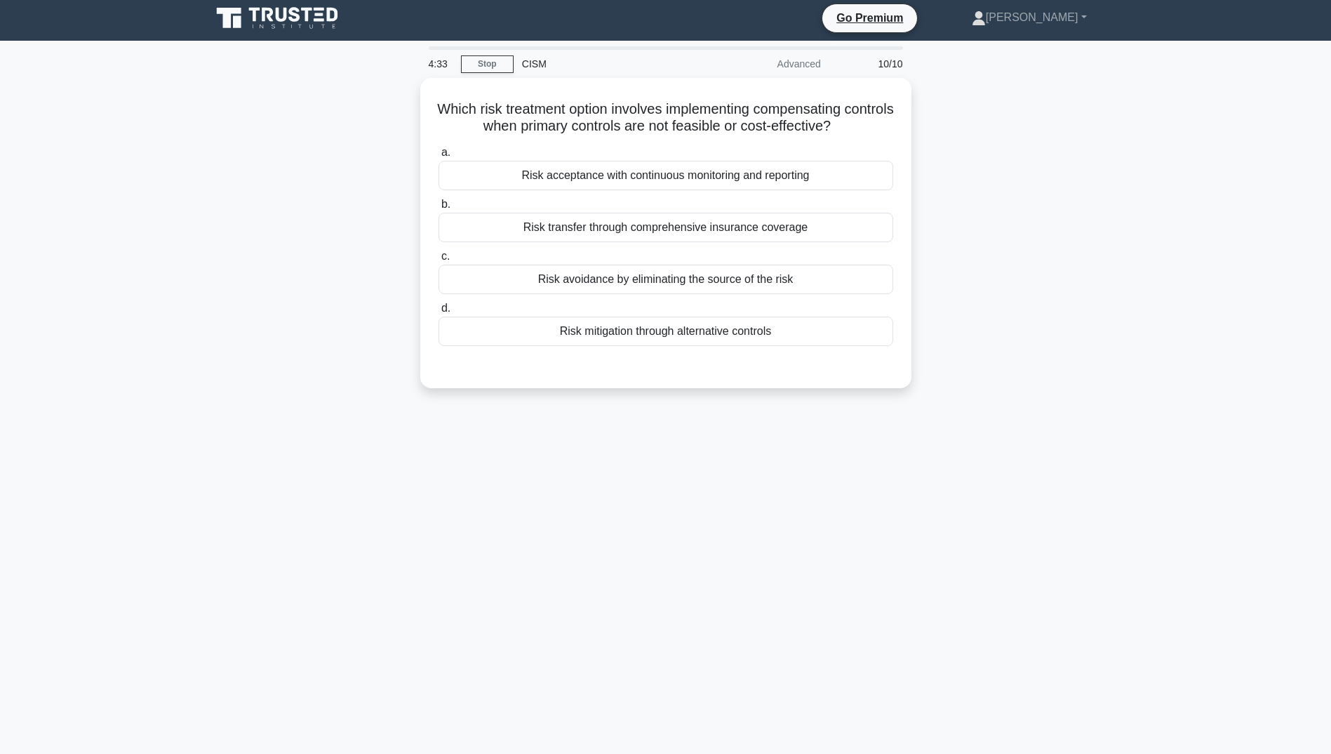
scroll to position [4, 0]
click at [606, 225] on div "Risk transfer through comprehensive insurance coverage" at bounding box center [666, 223] width 455 height 29
click at [439, 206] on input "b. Risk transfer through comprehensive insurance coverage" at bounding box center [439, 201] width 0 height 9
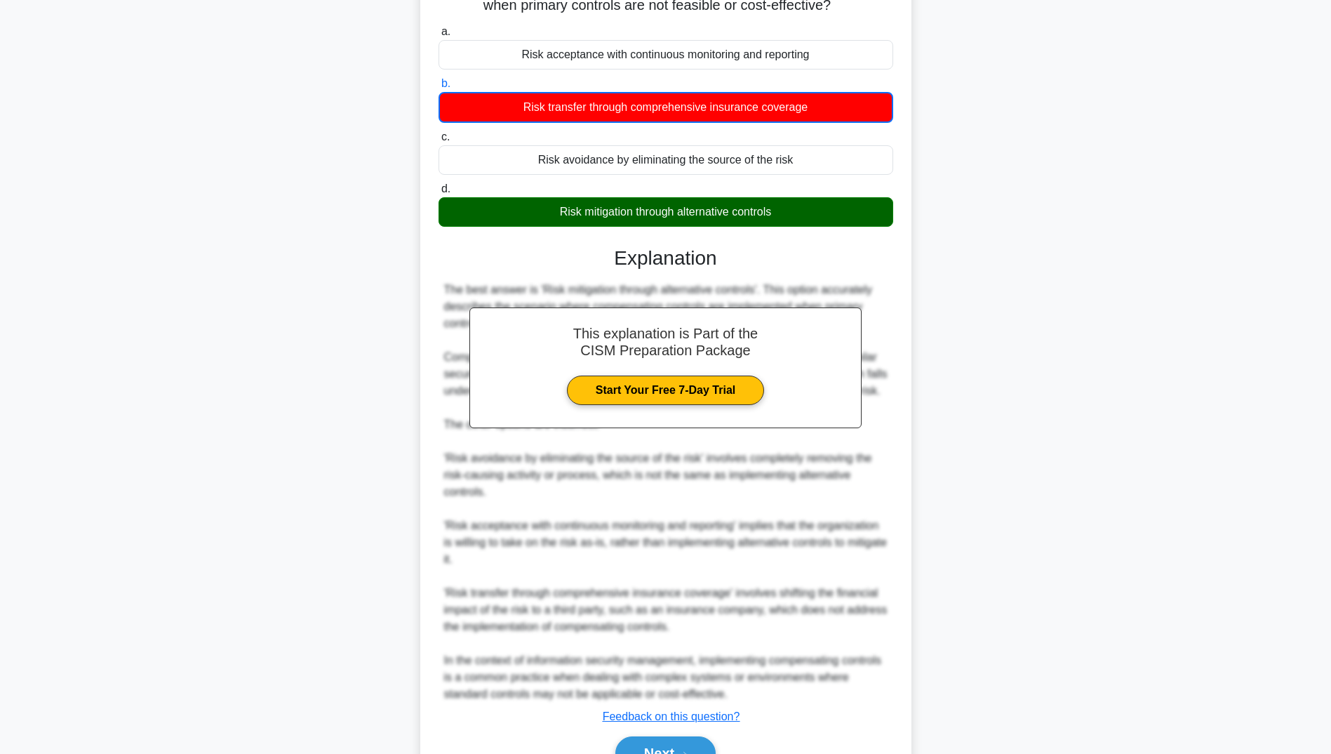
scroll to position [198, 0]
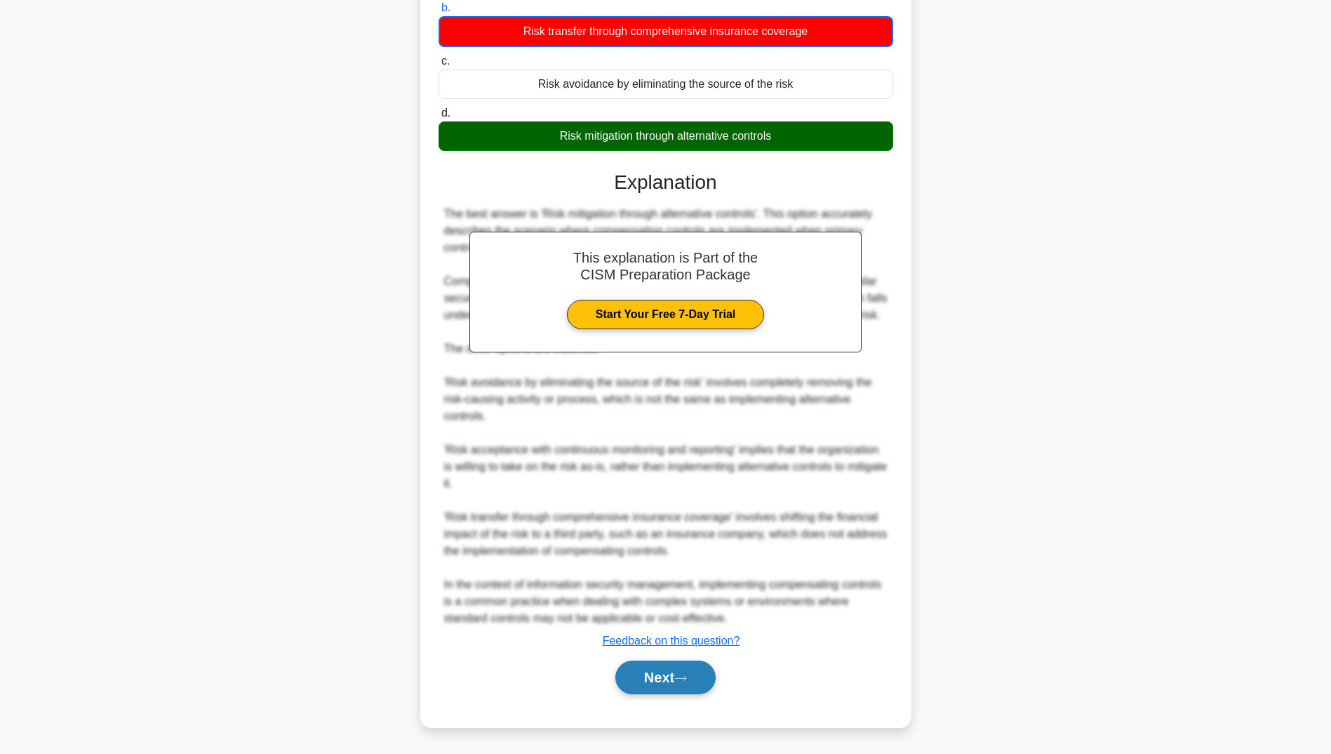
click at [623, 673] on button "Next" at bounding box center [666, 677] width 100 height 34
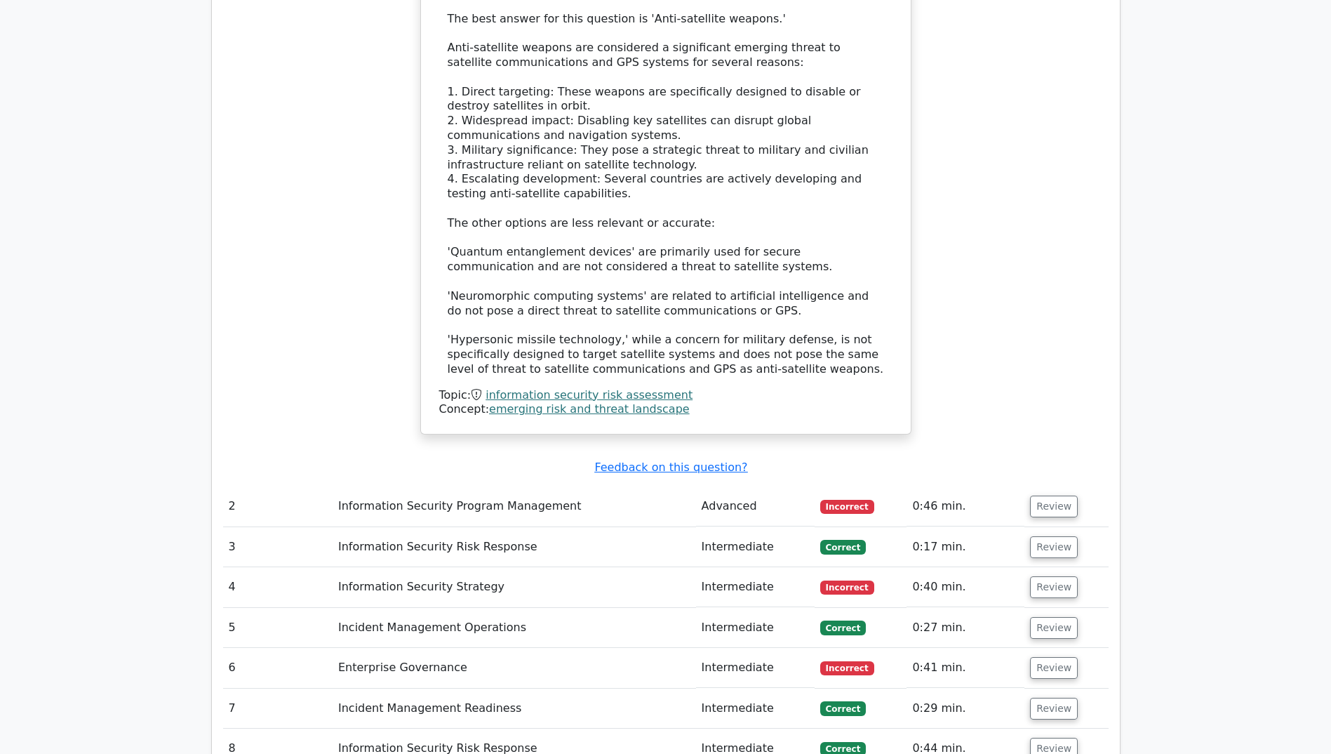
scroll to position [1474, 0]
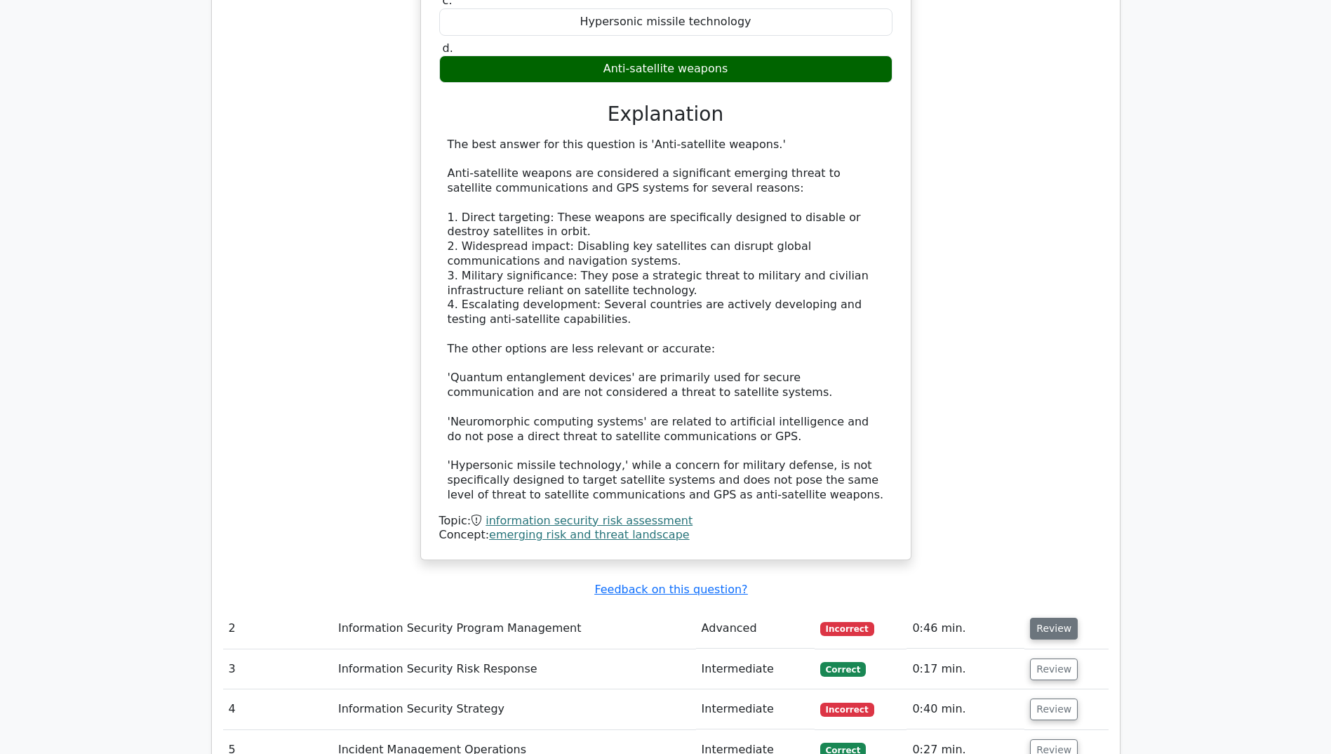
click at [1056, 618] on button "Review" at bounding box center [1054, 629] width 48 height 22
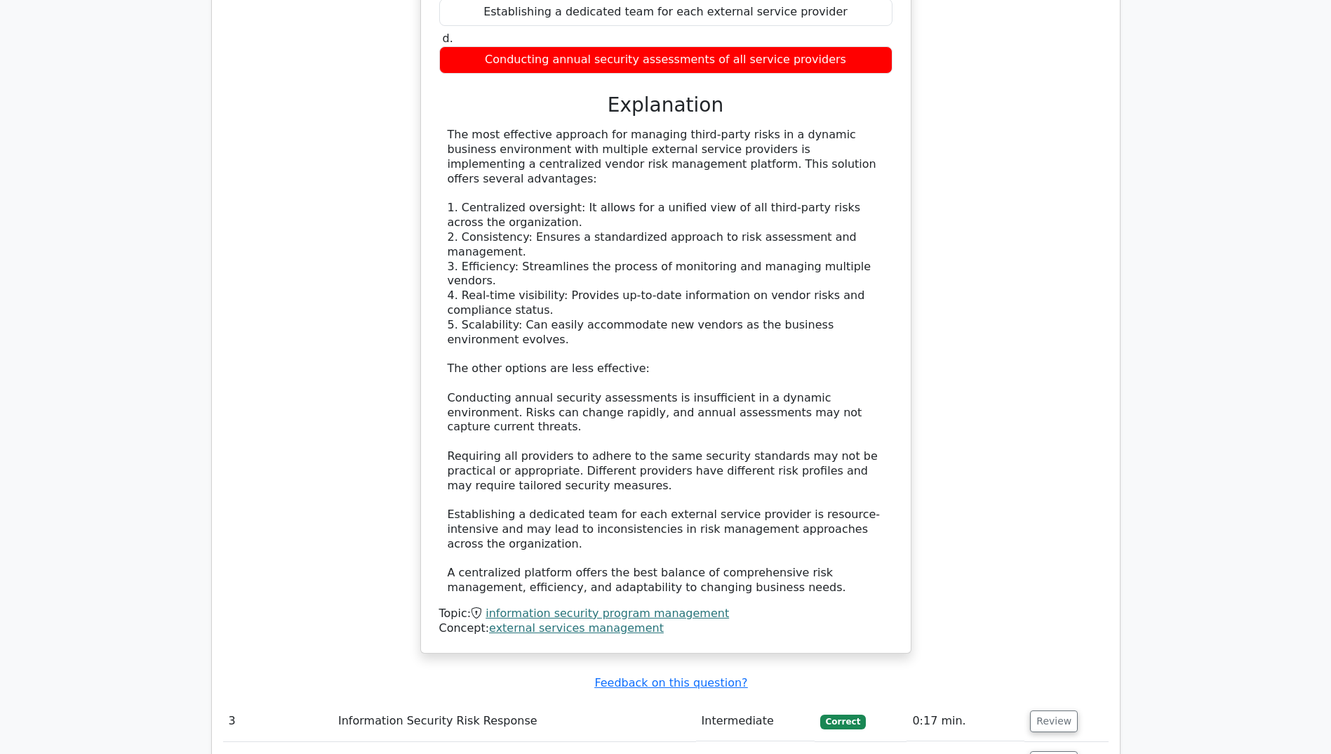
scroll to position [2457, 0]
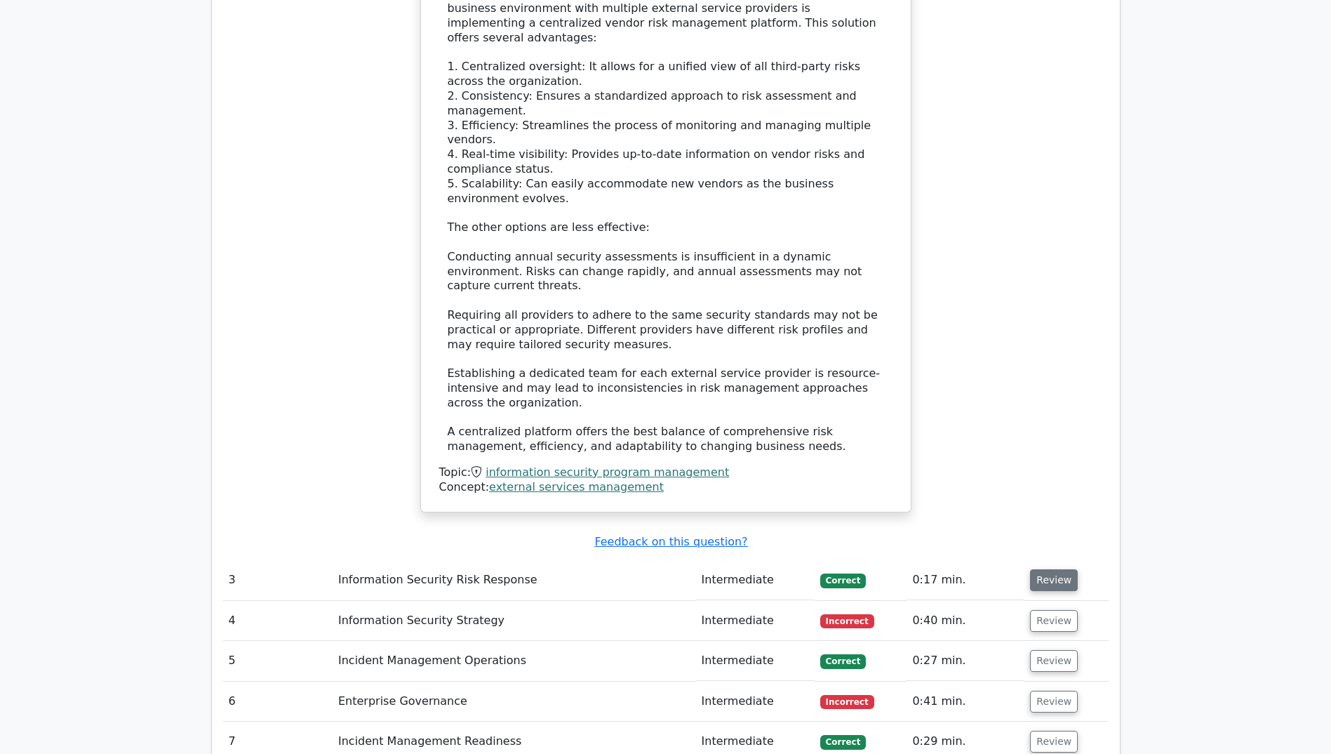
click at [1045, 569] on button "Review" at bounding box center [1054, 580] width 48 height 22
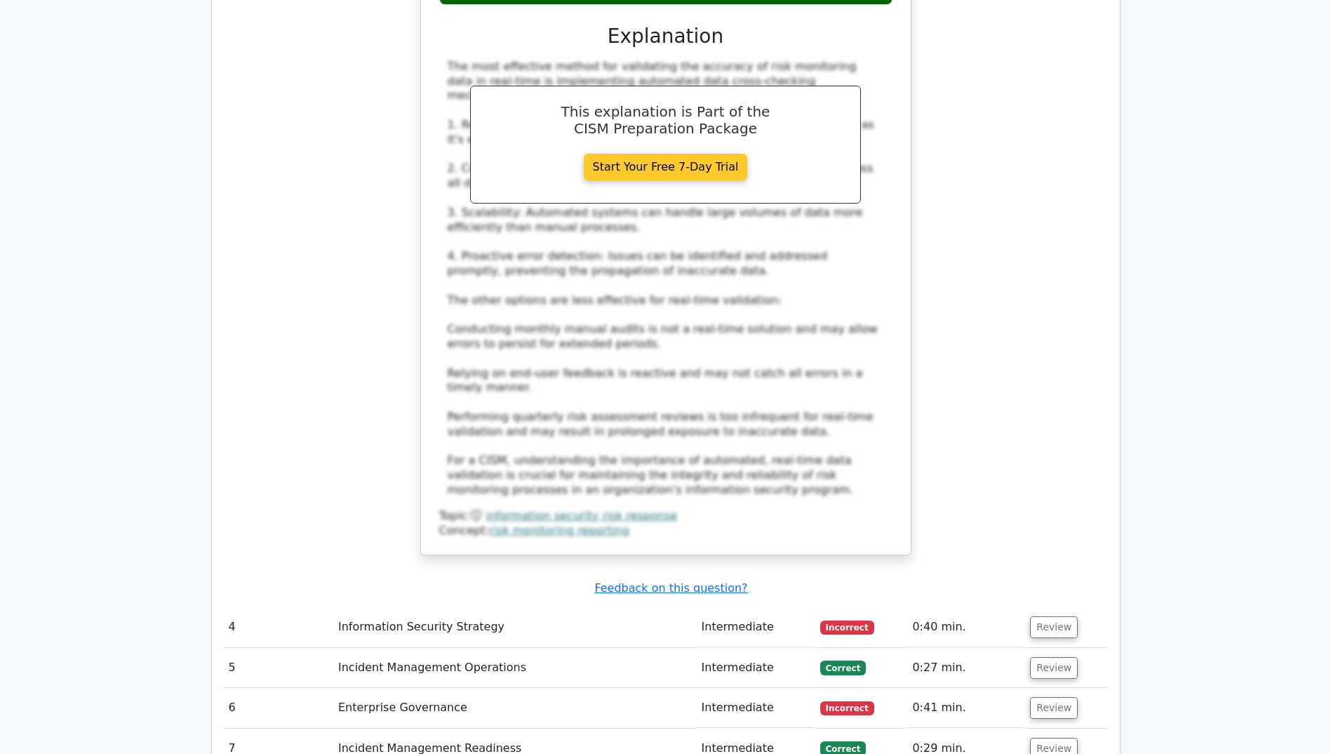
scroll to position [3439, 0]
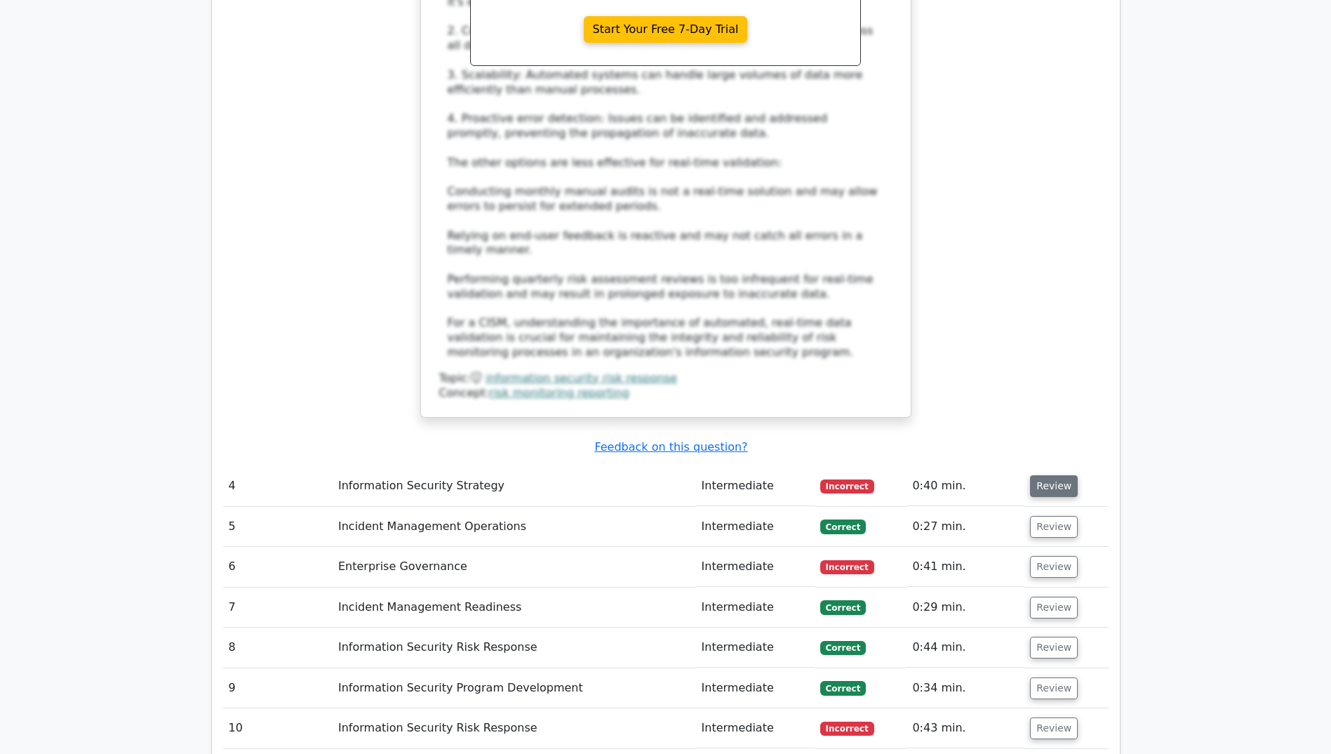
click at [1048, 475] on button "Review" at bounding box center [1054, 486] width 48 height 22
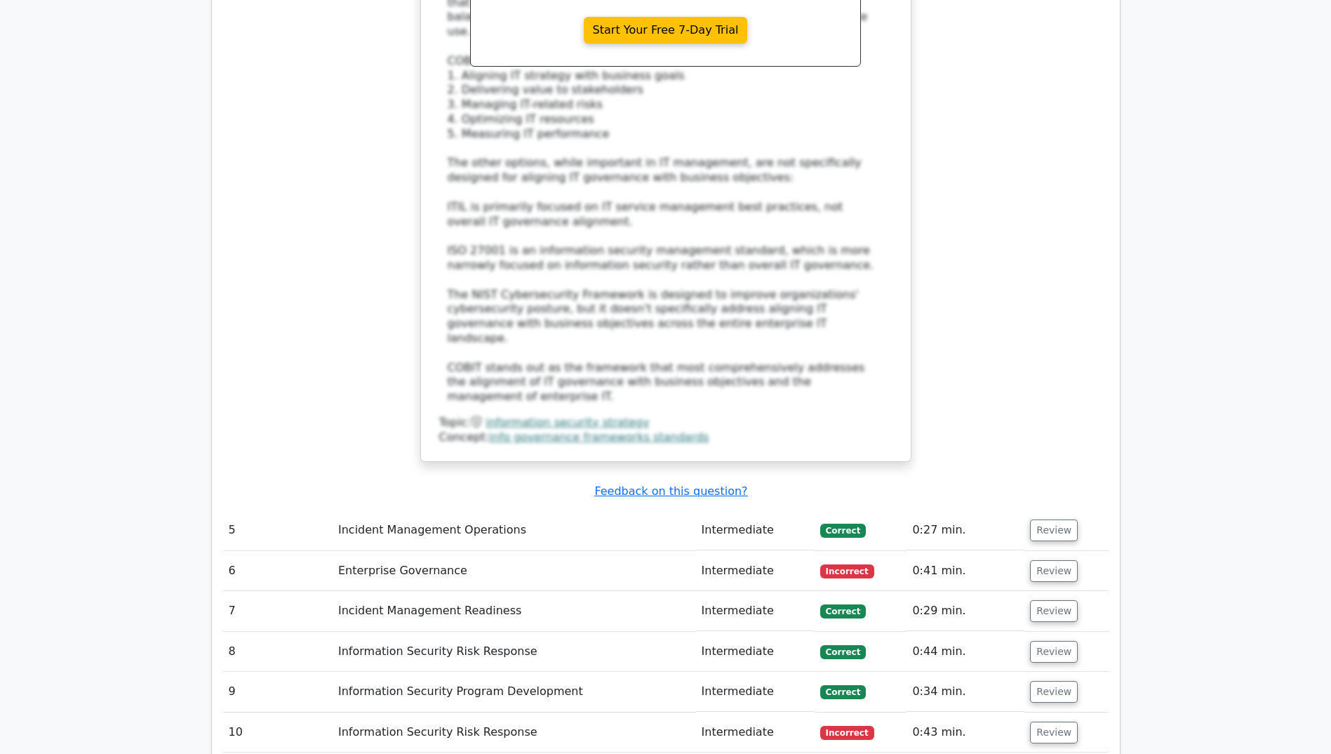
scroll to position [4352, 0]
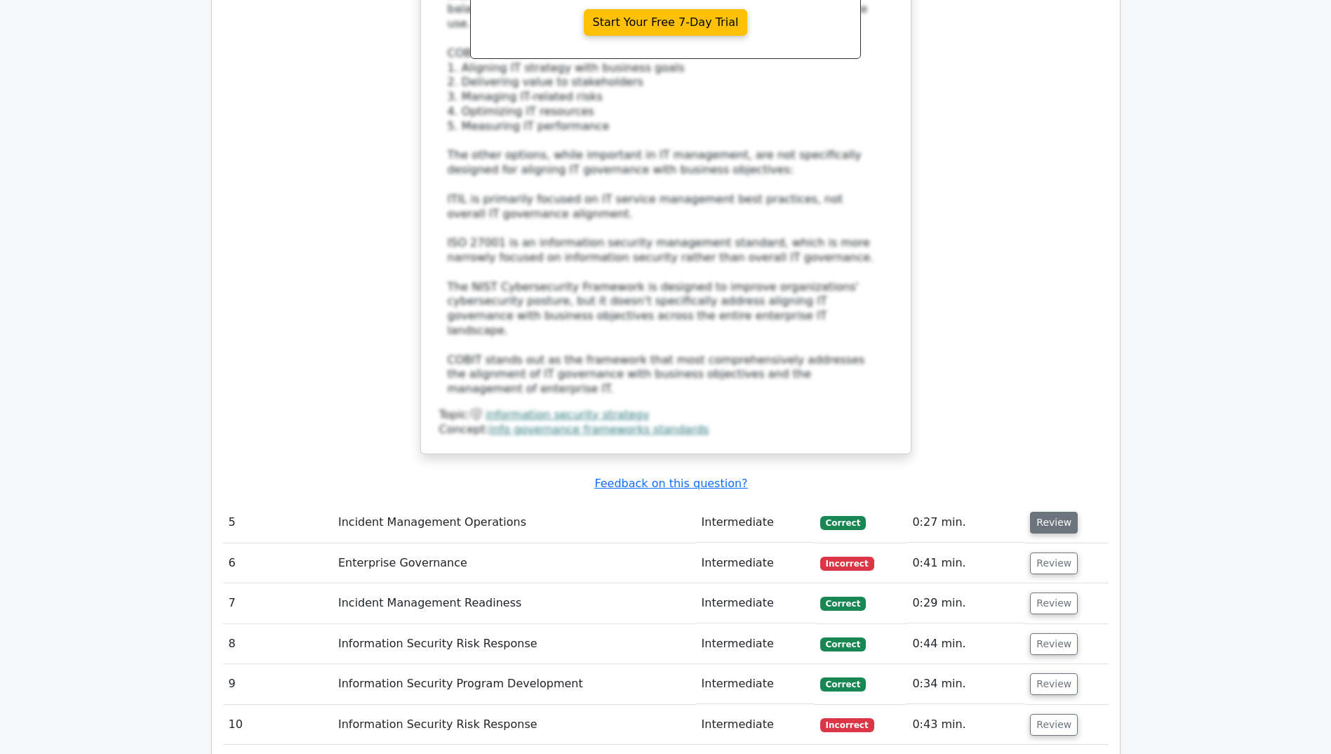
click at [1049, 512] on button "Review" at bounding box center [1054, 523] width 48 height 22
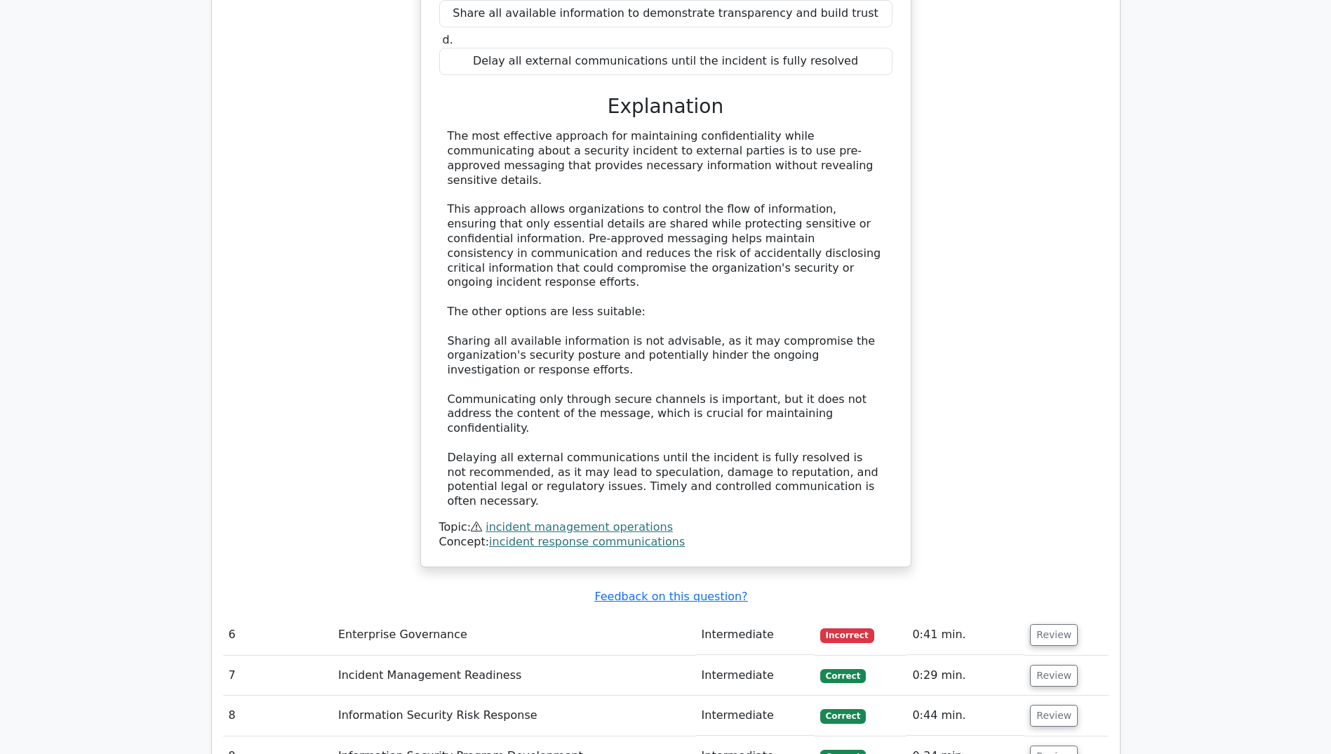
scroll to position [5124, 0]
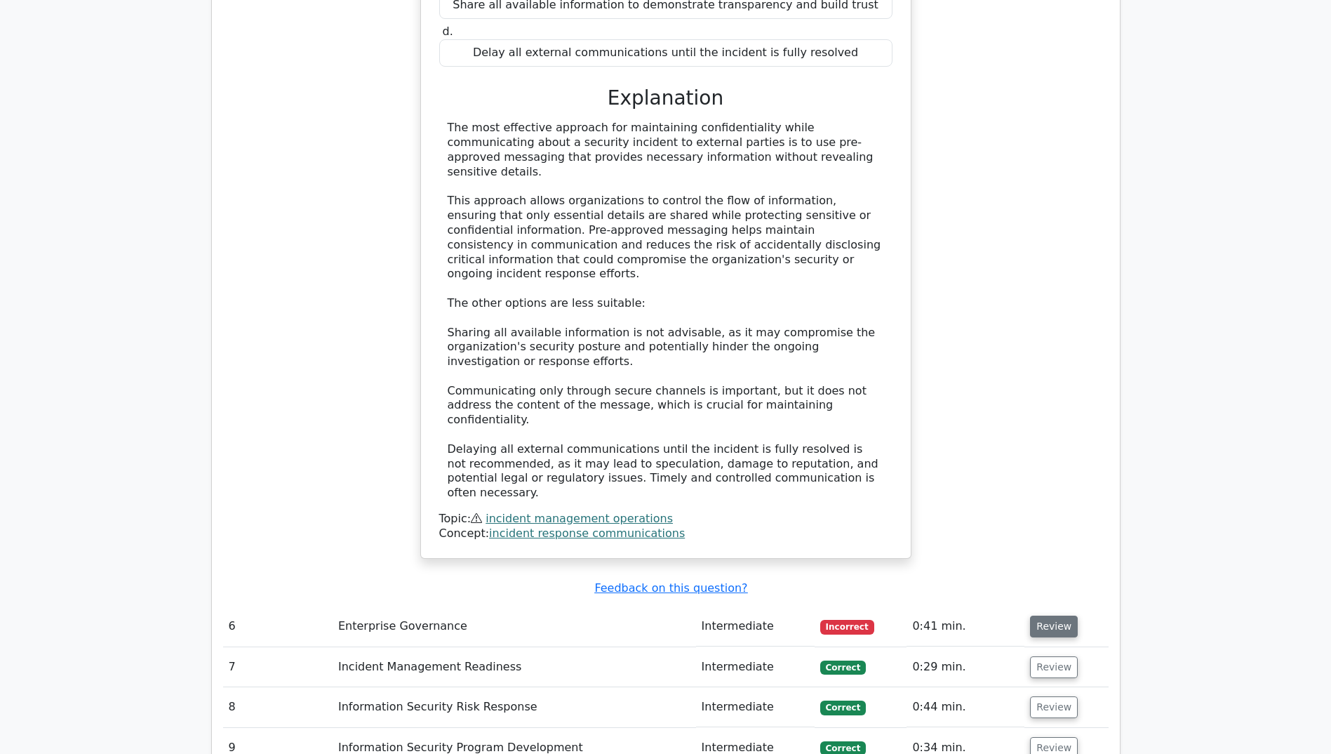
click at [1046, 616] on button "Review" at bounding box center [1054, 627] width 48 height 22
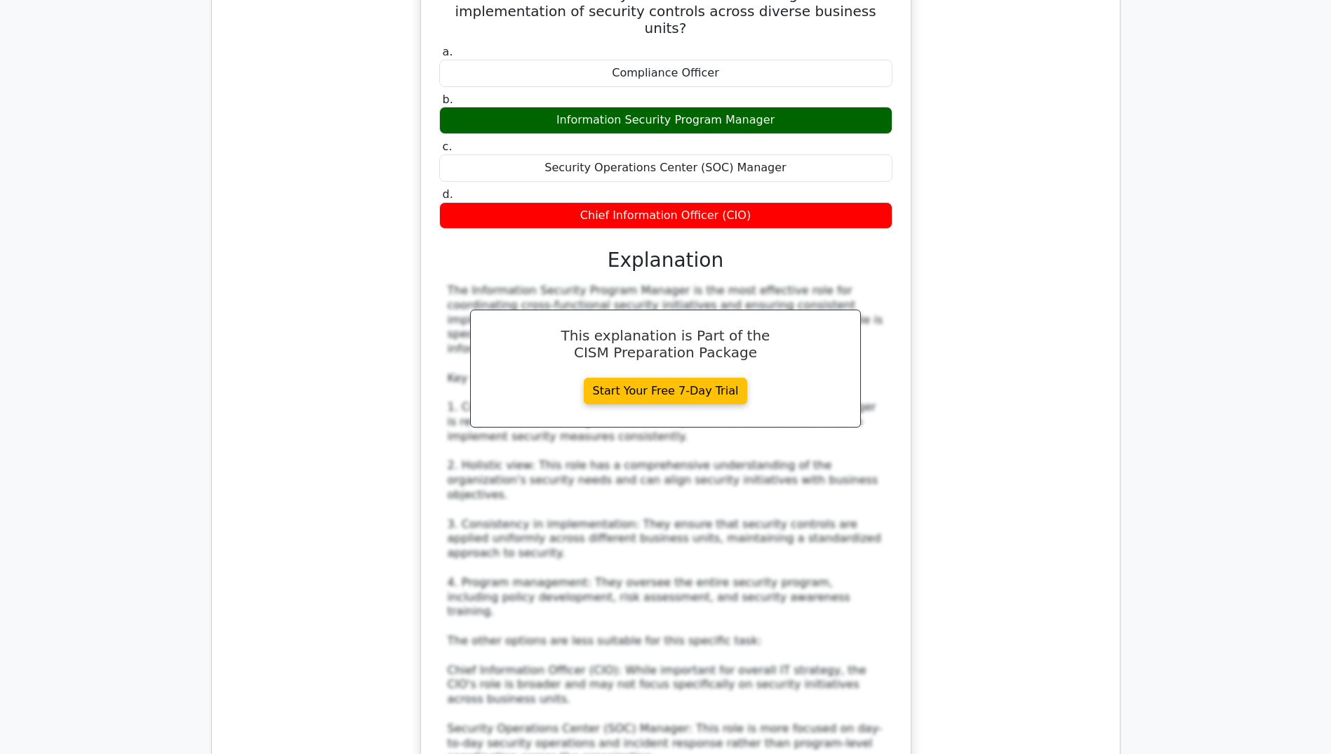
scroll to position [5966, 0]
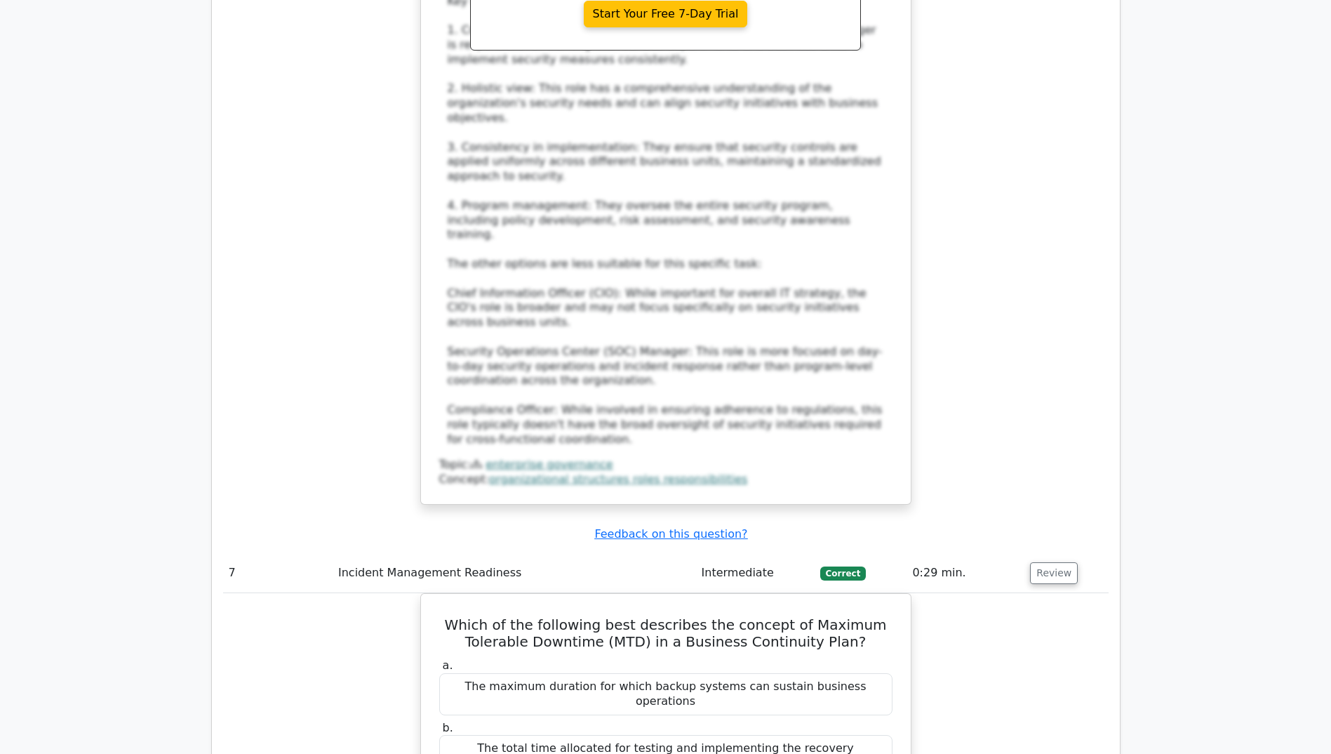
scroll to position [6247, 0]
